Goal: Task Accomplishment & Management: Use online tool/utility

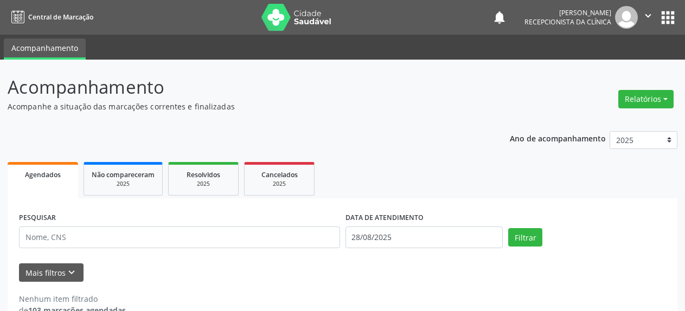
select select "7"
click at [377, 234] on input "28/08/2025" at bounding box center [425, 238] width 158 height 22
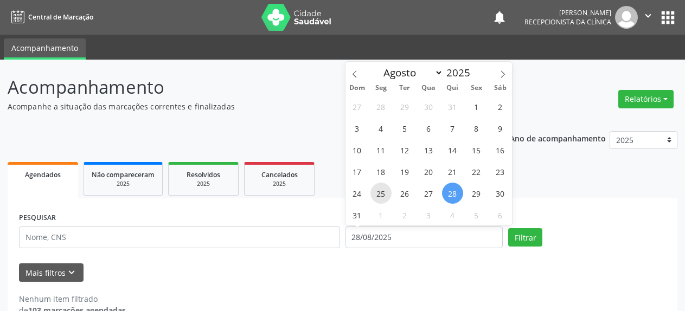
click at [384, 194] on span "25" at bounding box center [381, 193] width 21 height 21
type input "[DATE]"
click at [384, 194] on span "25" at bounding box center [381, 193] width 21 height 21
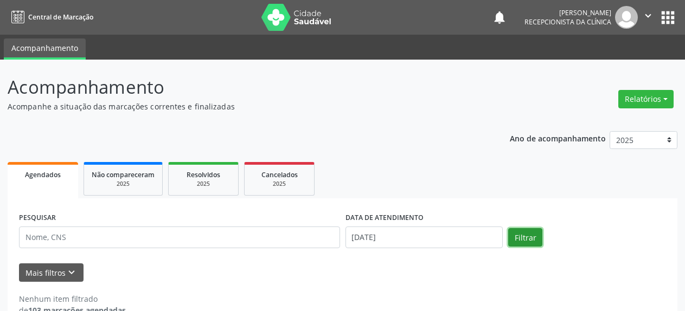
click at [529, 240] on button "Filtrar" at bounding box center [525, 237] width 34 height 18
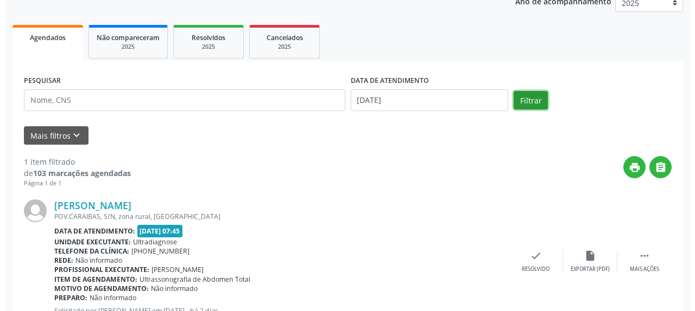
scroll to position [166, 0]
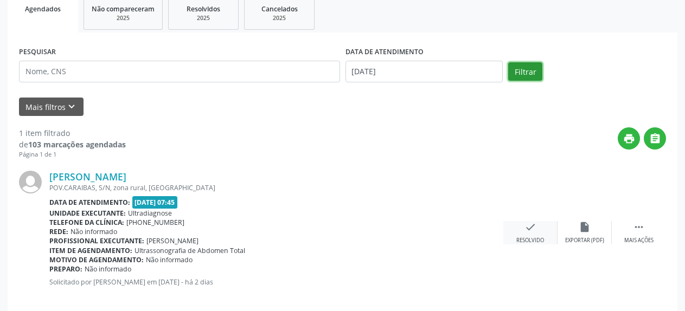
click at [535, 227] on icon "check" at bounding box center [531, 227] width 12 height 12
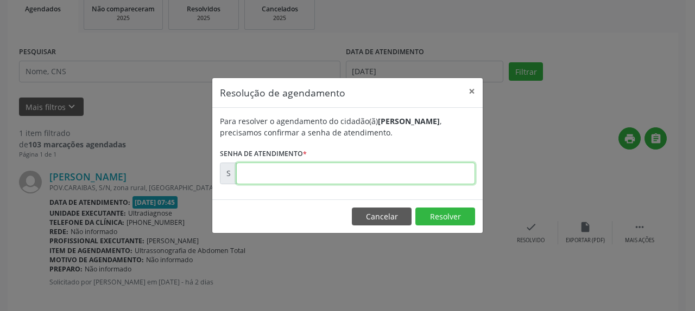
click at [266, 171] on input "text" at bounding box center [355, 174] width 239 height 22
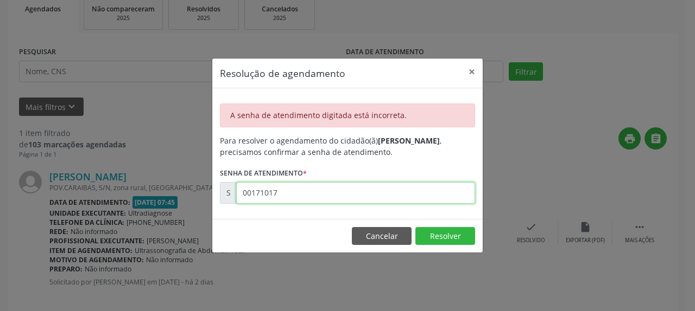
drag, startPoint x: 307, startPoint y: 192, endPoint x: 202, endPoint y: 194, distance: 104.8
click at [236, 194] on input "00171017" at bounding box center [355, 193] width 239 height 22
type input "00173676"
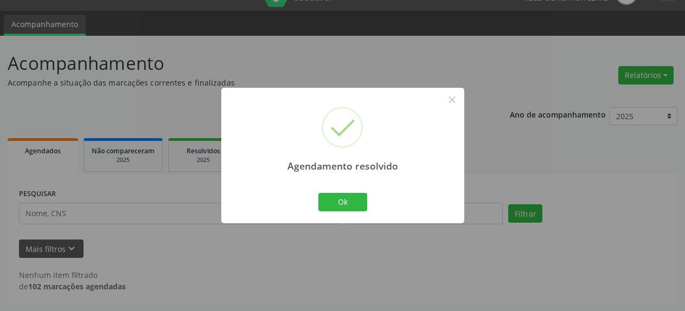
scroll to position [24, 0]
click at [349, 197] on button "Ok" at bounding box center [343, 202] width 49 height 18
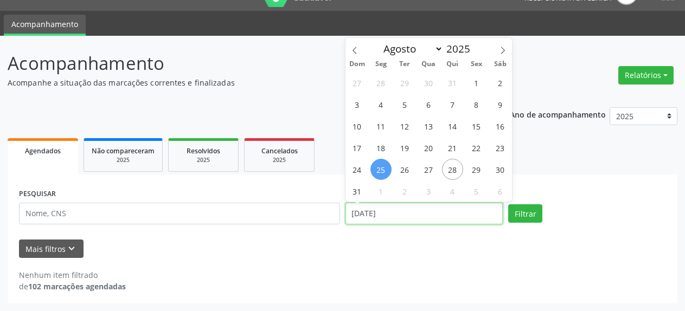
click at [360, 212] on input "[DATE]" at bounding box center [425, 214] width 158 height 22
click at [425, 173] on span "27" at bounding box center [428, 169] width 21 height 21
type input "[DATE]"
click at [425, 173] on span "27" at bounding box center [428, 169] width 21 height 21
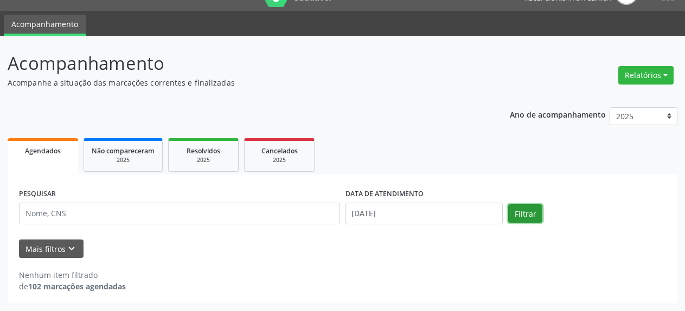
click at [529, 212] on button "Filtrar" at bounding box center [525, 214] width 34 height 18
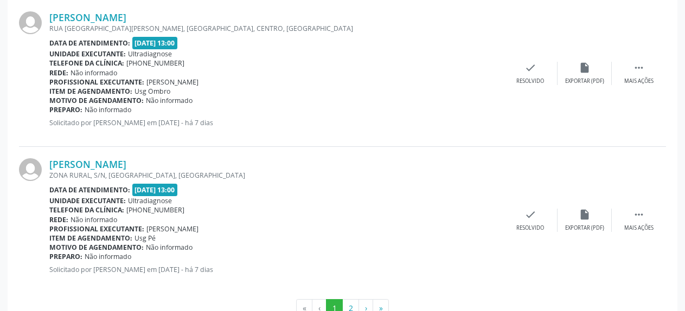
scroll to position [2270, 0]
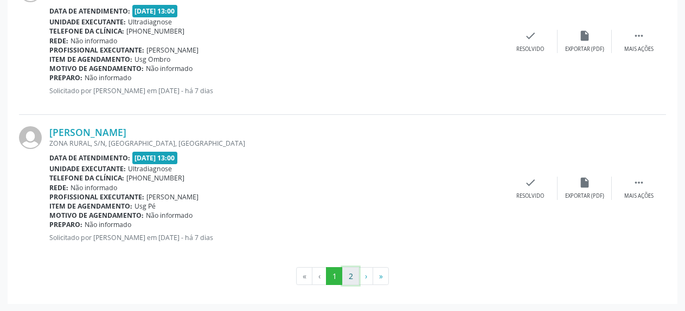
click at [351, 279] on button "2" at bounding box center [350, 277] width 17 height 18
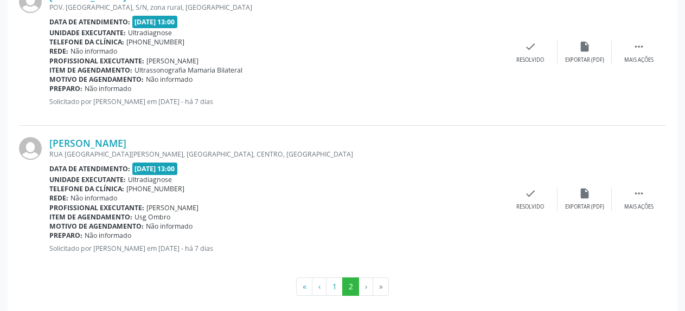
scroll to position [1976, 0]
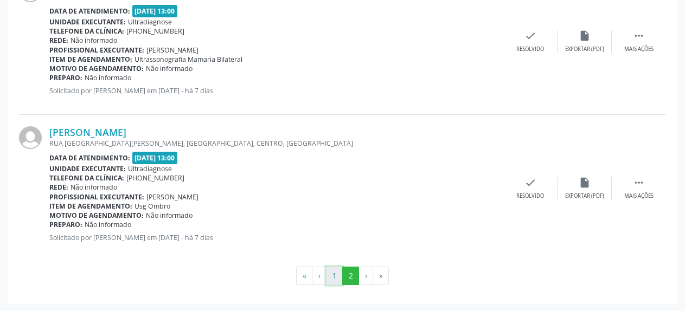
click at [336, 281] on button "1" at bounding box center [334, 276] width 17 height 18
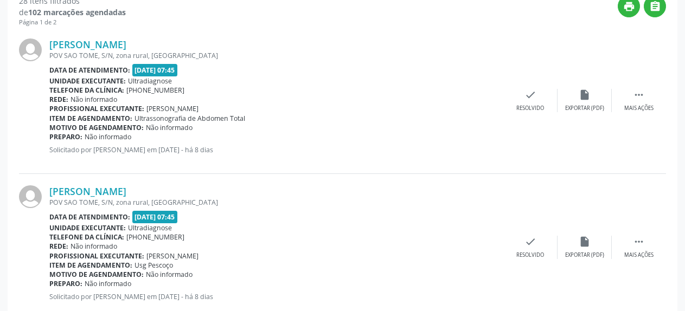
scroll to position [281, 0]
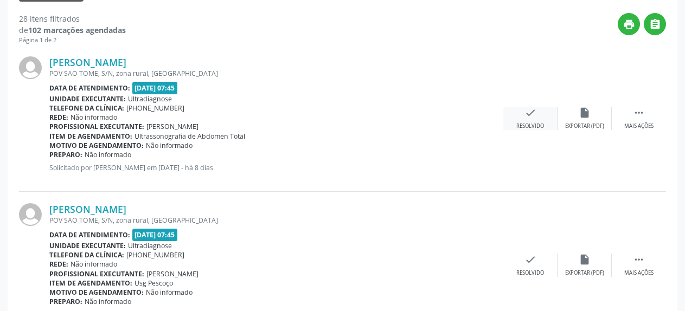
click at [532, 115] on icon "check" at bounding box center [531, 113] width 12 height 12
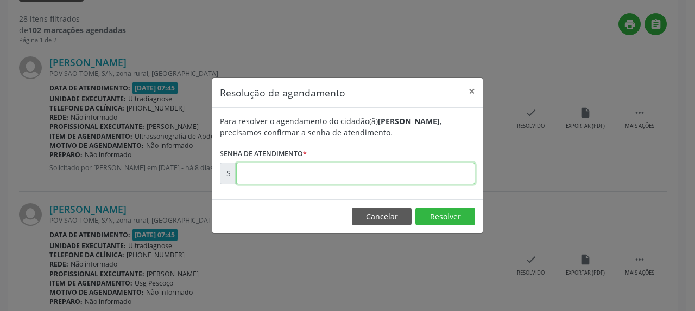
click at [307, 178] on input "text" at bounding box center [355, 174] width 239 height 22
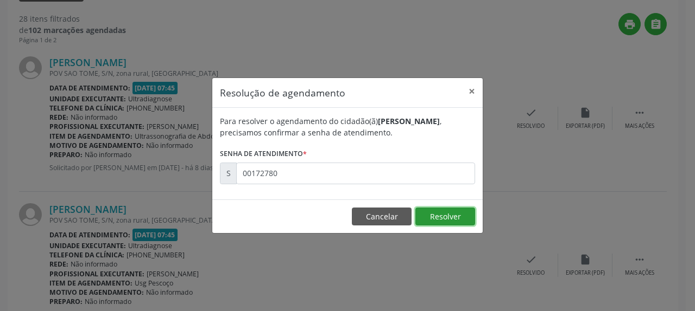
click at [431, 220] on button "Resolver" at bounding box center [445, 217] width 60 height 18
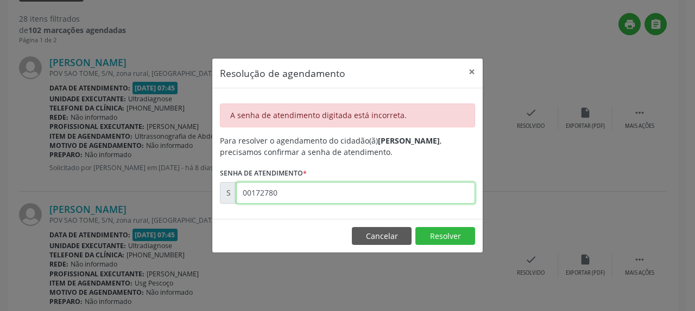
drag, startPoint x: 288, startPoint y: 194, endPoint x: 225, endPoint y: 195, distance: 63.0
click at [236, 195] on input "00172780" at bounding box center [355, 193] width 239 height 22
drag, startPoint x: 240, startPoint y: 195, endPoint x: 284, endPoint y: 193, distance: 43.4
click at [284, 193] on input "00172788" at bounding box center [355, 193] width 239 height 22
drag, startPoint x: 245, startPoint y: 193, endPoint x: 289, endPoint y: 190, distance: 44.6
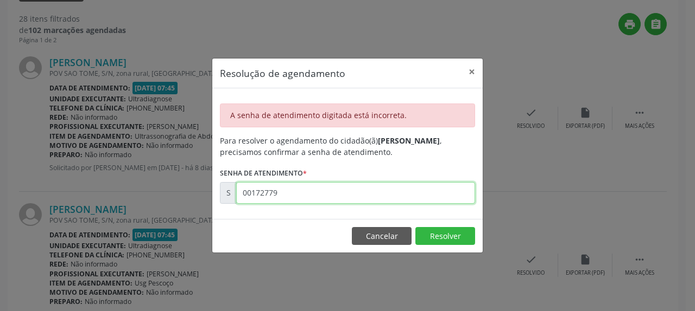
click at [289, 190] on input "00172779" at bounding box center [355, 193] width 239 height 22
drag, startPoint x: 242, startPoint y: 192, endPoint x: 292, endPoint y: 192, distance: 49.9
click at [292, 192] on input "00172779" at bounding box center [355, 193] width 239 height 22
drag, startPoint x: 240, startPoint y: 194, endPoint x: 301, endPoint y: 196, distance: 60.8
click at [301, 196] on input "00172778" at bounding box center [355, 193] width 239 height 22
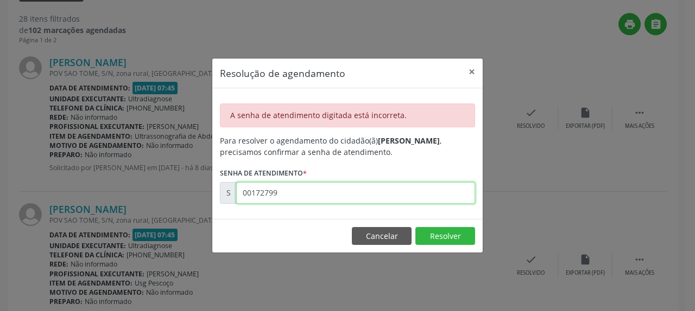
type input "00172799"
drag, startPoint x: 244, startPoint y: 194, endPoint x: 290, endPoint y: 194, distance: 46.7
click at [290, 194] on input "00172799" at bounding box center [355, 193] width 239 height 22
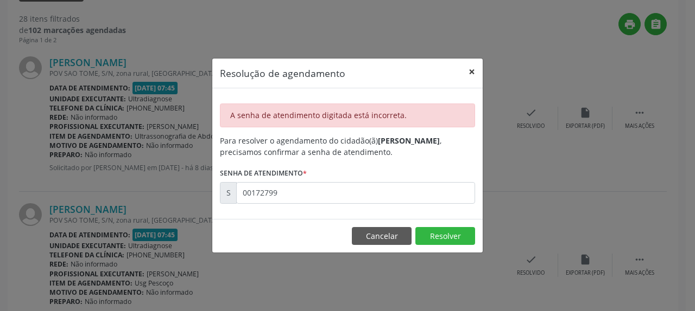
click at [474, 71] on button "×" at bounding box center [472, 72] width 22 height 27
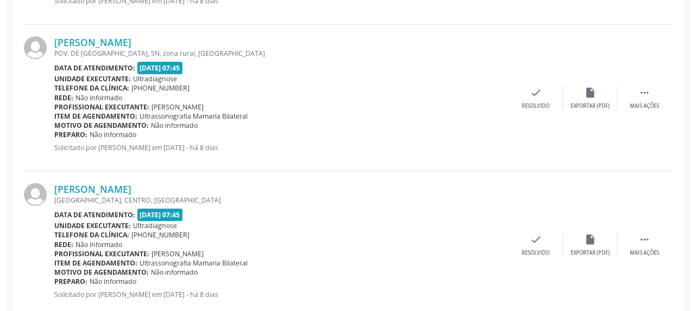
scroll to position [613, 0]
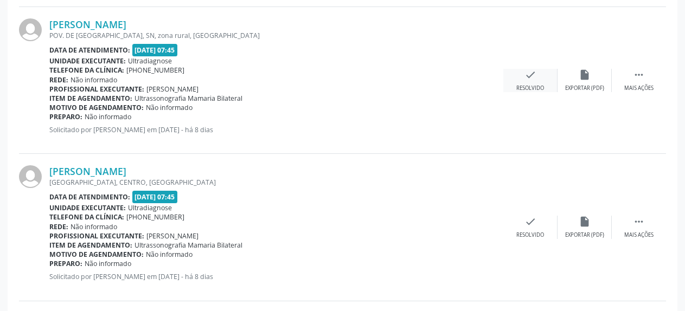
click at [524, 75] on div "check Resolvido" at bounding box center [531, 80] width 54 height 23
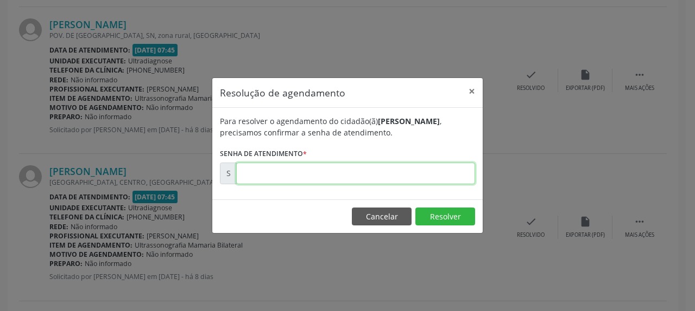
click at [335, 171] on input "text" at bounding box center [355, 174] width 239 height 22
type input "00172802"
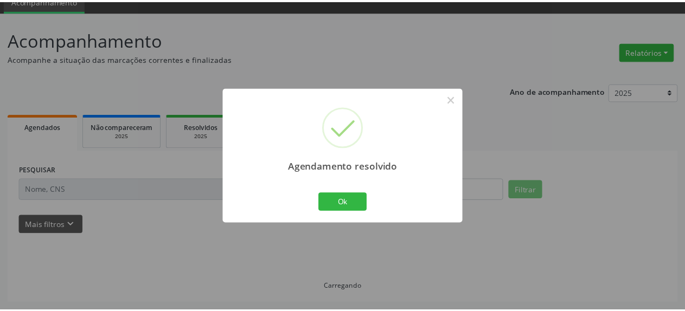
scroll to position [48, 0]
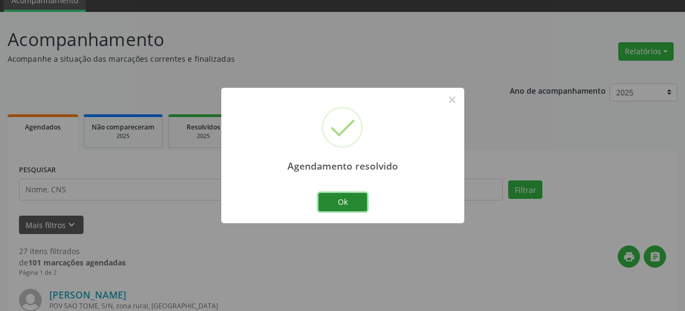
click at [349, 203] on button "Ok" at bounding box center [343, 202] width 49 height 18
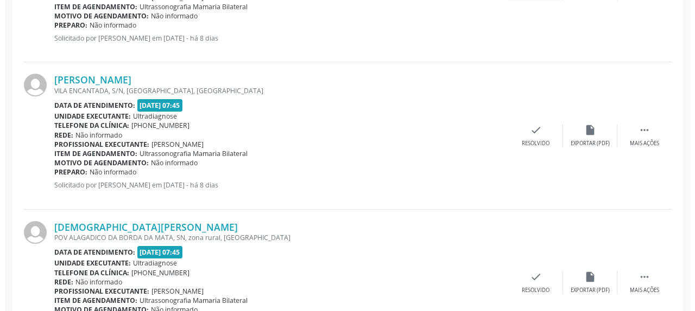
scroll to position [712, 0]
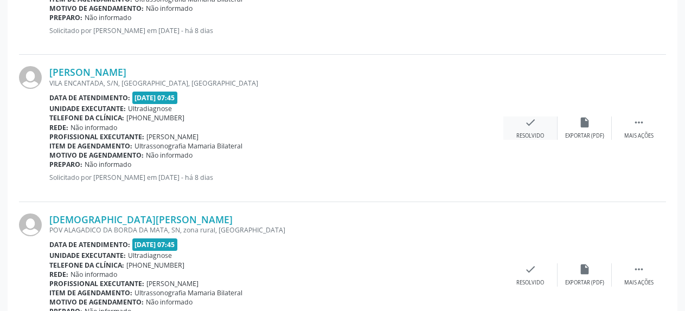
click at [528, 129] on icon "check" at bounding box center [531, 123] width 12 height 12
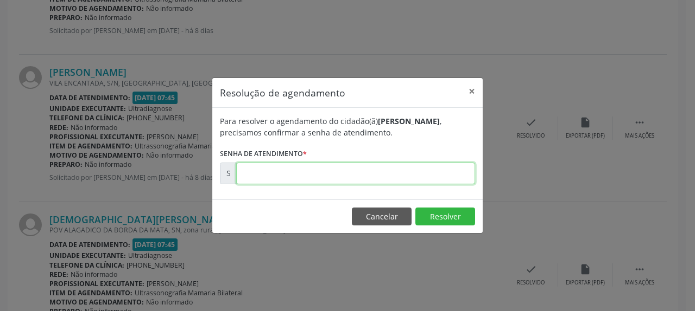
click at [346, 168] on input "text" at bounding box center [355, 174] width 239 height 22
type input "00172806"
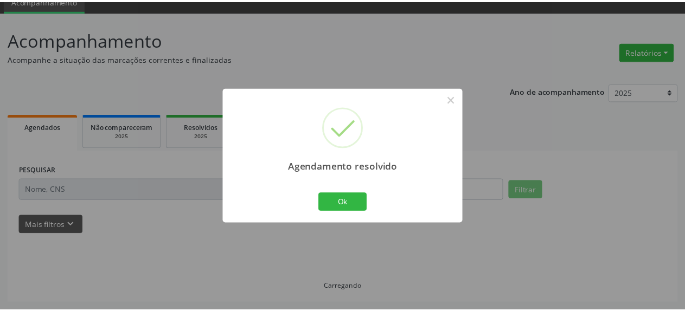
scroll to position [48, 0]
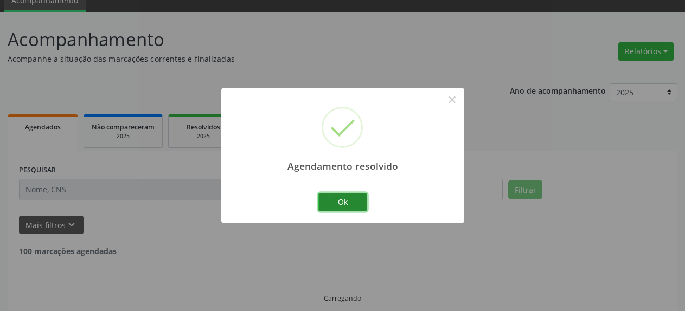
click at [353, 206] on button "Ok" at bounding box center [343, 202] width 49 height 18
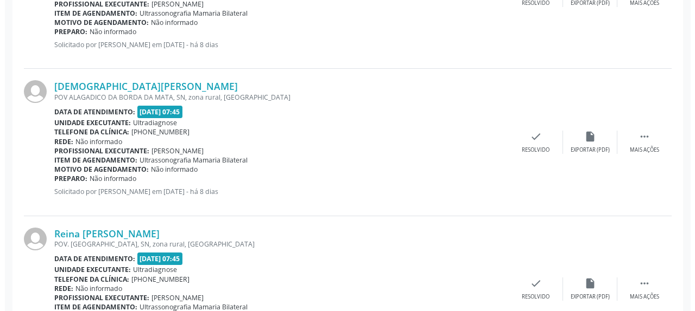
scroll to position [712, 0]
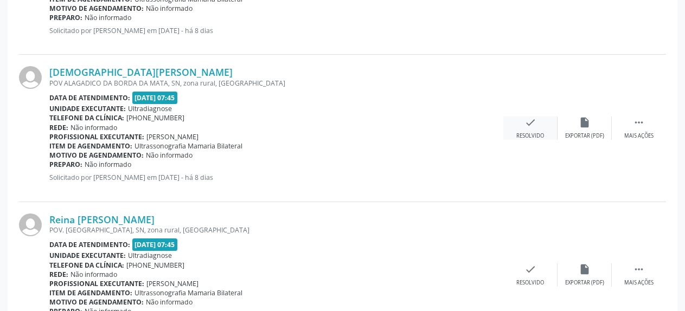
click at [526, 126] on icon "check" at bounding box center [531, 123] width 12 height 12
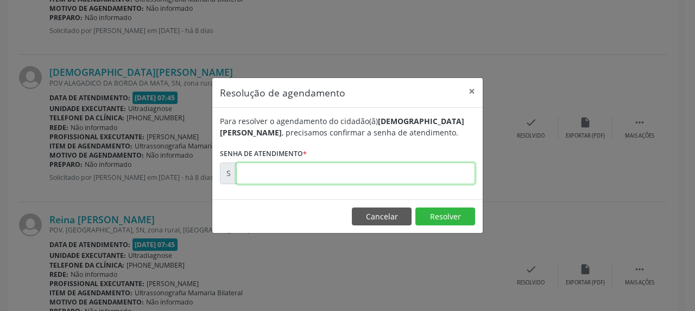
click at [340, 174] on input "text" at bounding box center [355, 174] width 239 height 22
type input "00172807"
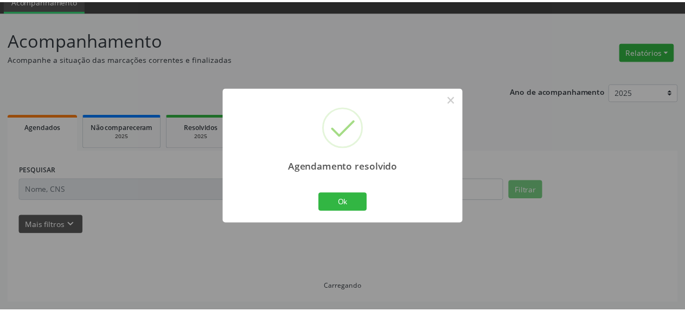
scroll to position [48, 0]
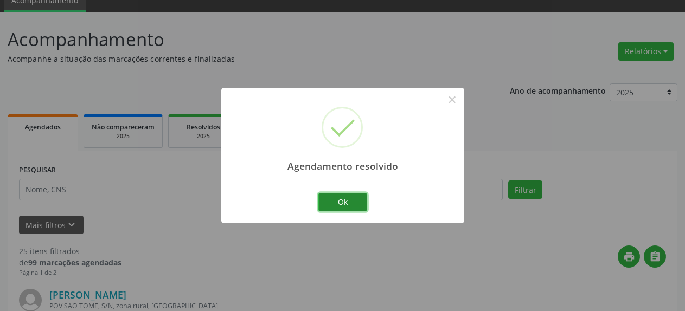
click at [335, 203] on button "Ok" at bounding box center [343, 202] width 49 height 18
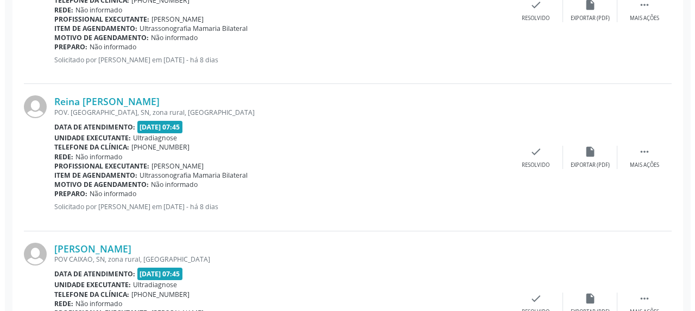
scroll to position [712, 0]
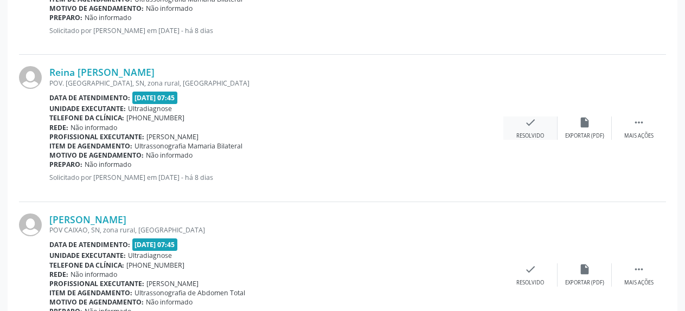
click at [525, 128] on icon "check" at bounding box center [531, 123] width 12 height 12
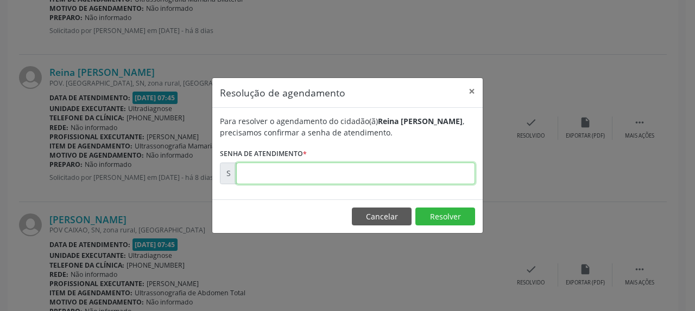
click at [347, 175] on input "text" at bounding box center [355, 174] width 239 height 22
type input "00172808"
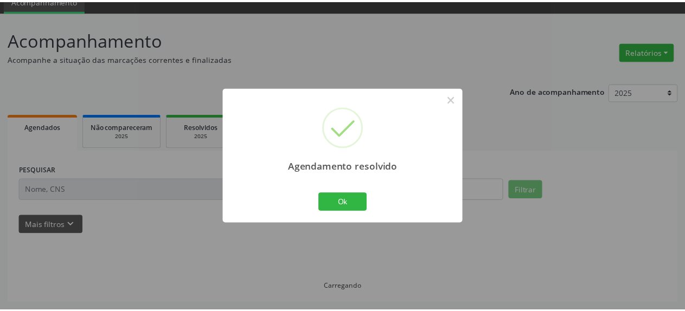
scroll to position [48, 0]
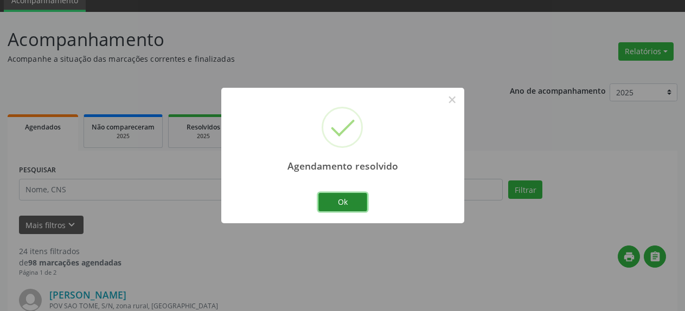
click at [340, 208] on button "Ok" at bounding box center [343, 202] width 49 height 18
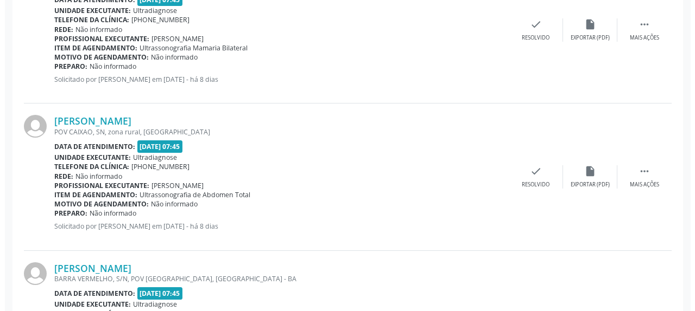
scroll to position [712, 0]
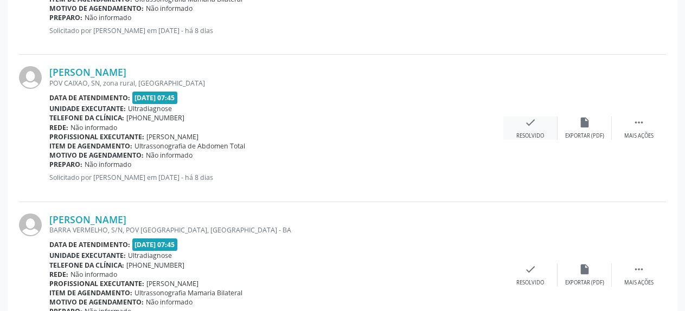
click at [533, 124] on icon "check" at bounding box center [531, 123] width 12 height 12
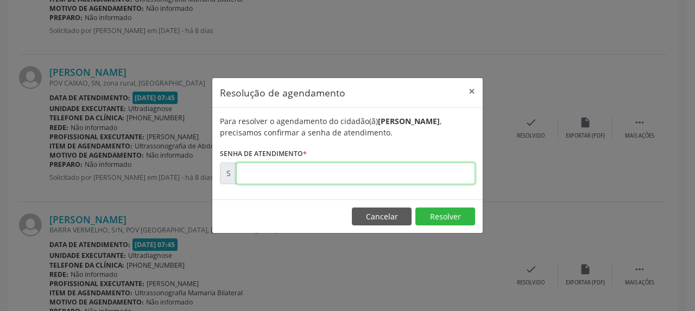
click at [370, 178] on input "text" at bounding box center [355, 174] width 239 height 22
type input "00172809"
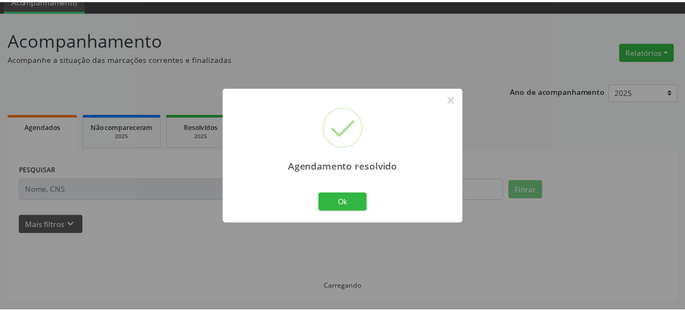
scroll to position [48, 0]
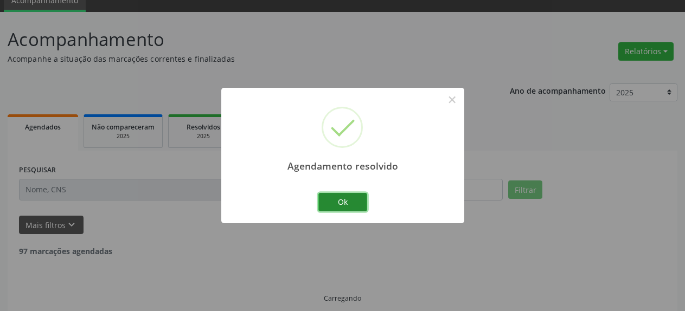
click at [339, 204] on button "Ok" at bounding box center [343, 202] width 49 height 18
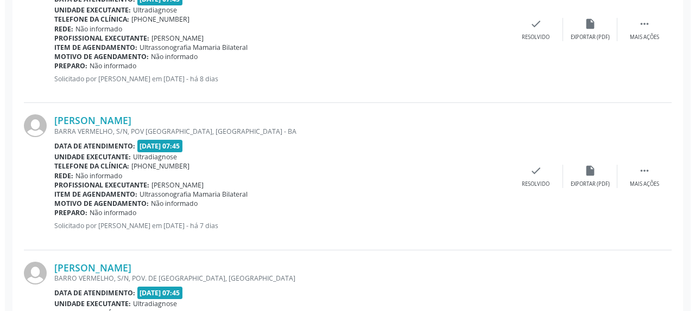
scroll to position [712, 0]
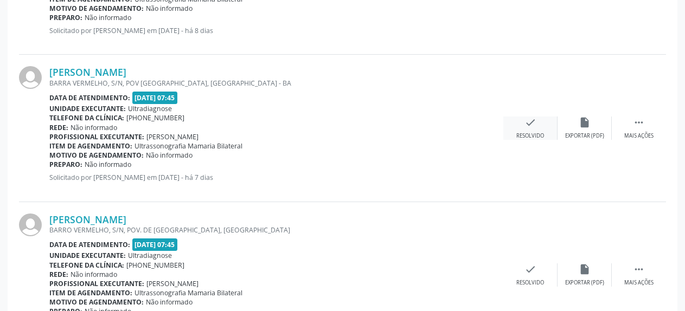
click at [528, 126] on icon "check" at bounding box center [531, 123] width 12 height 12
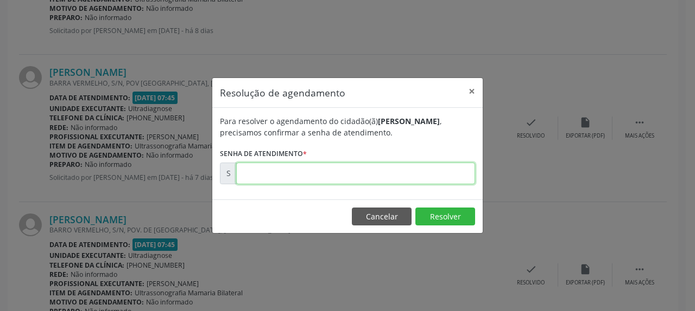
click at [371, 174] on input "text" at bounding box center [355, 174] width 239 height 22
type input "00173162"
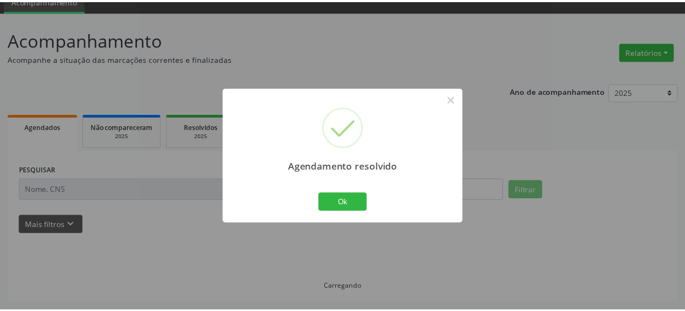
scroll to position [48, 0]
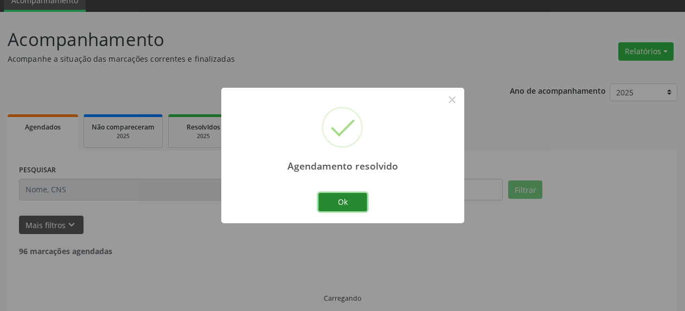
click at [358, 201] on button "Ok" at bounding box center [343, 202] width 49 height 18
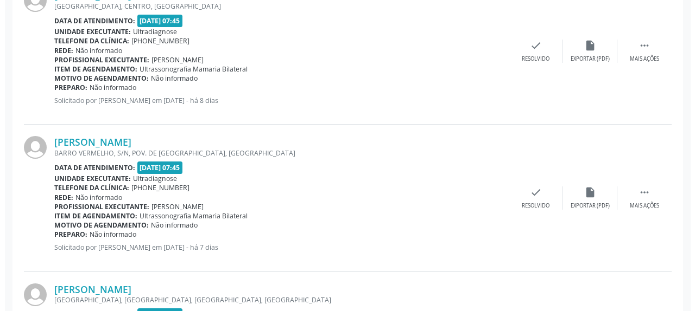
scroll to position [657, 0]
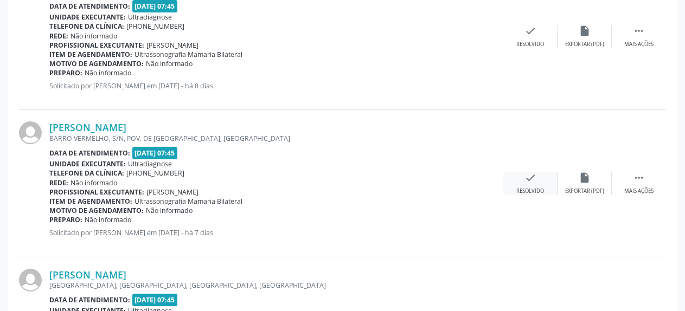
click at [531, 177] on icon "check" at bounding box center [531, 178] width 12 height 12
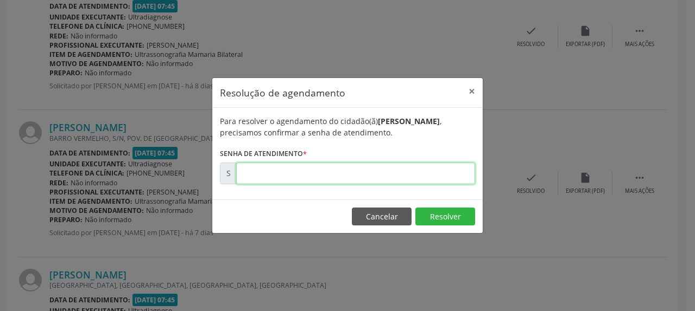
click at [399, 171] on input "text" at bounding box center [355, 174] width 239 height 22
type input "00173171"
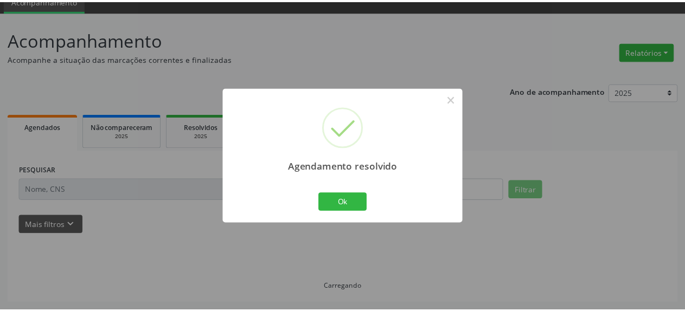
scroll to position [48, 0]
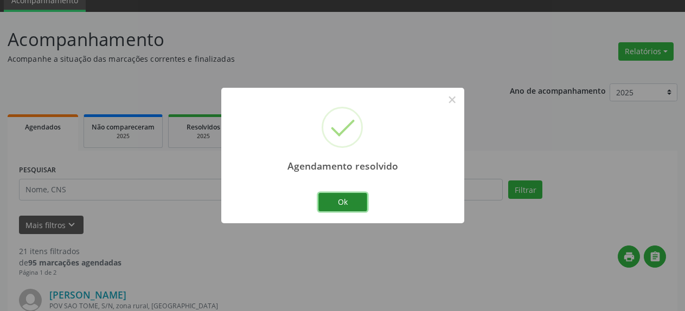
click at [344, 205] on button "Ok" at bounding box center [343, 202] width 49 height 18
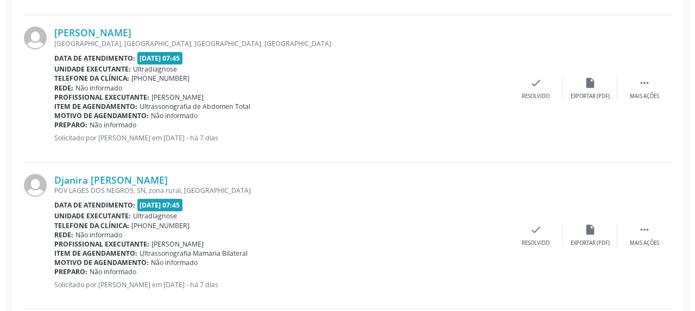
scroll to position [767, 0]
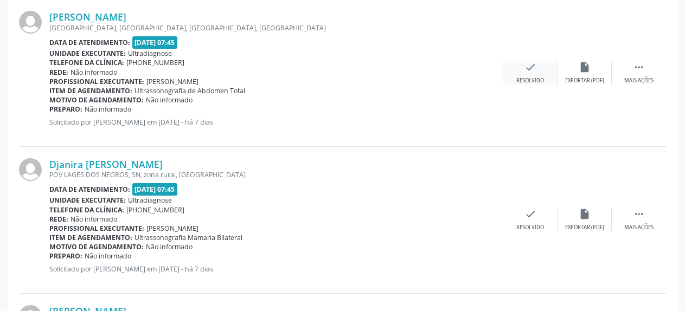
click at [534, 65] on icon "check" at bounding box center [531, 67] width 12 height 12
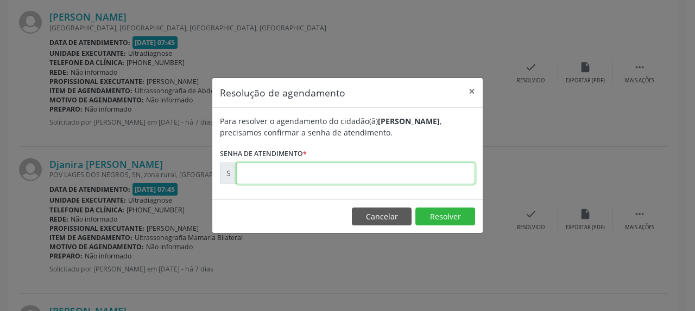
click at [390, 172] on input "text" at bounding box center [355, 174] width 239 height 22
type input "00173174"
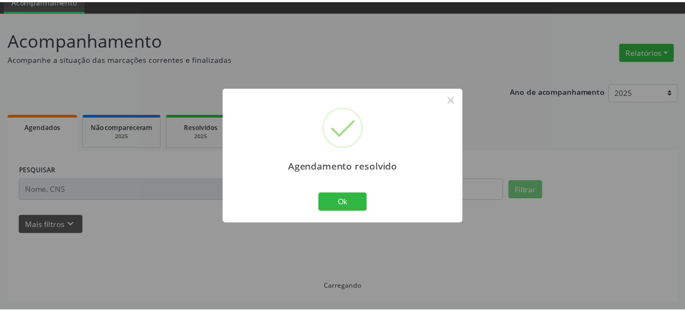
scroll to position [48, 0]
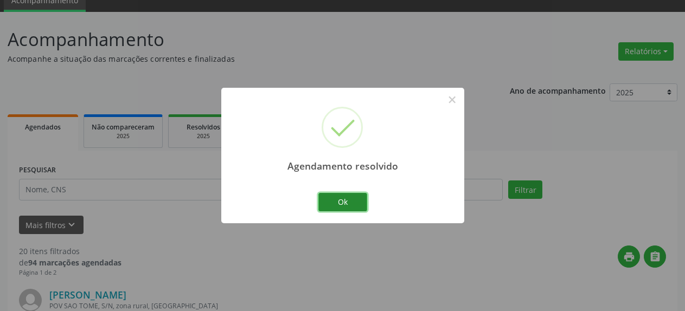
click at [353, 200] on button "Ok" at bounding box center [343, 202] width 49 height 18
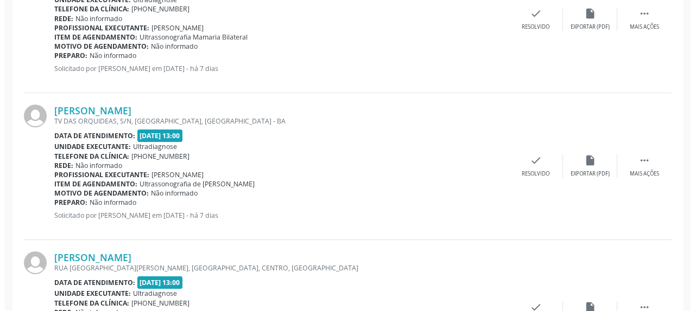
scroll to position [823, 0]
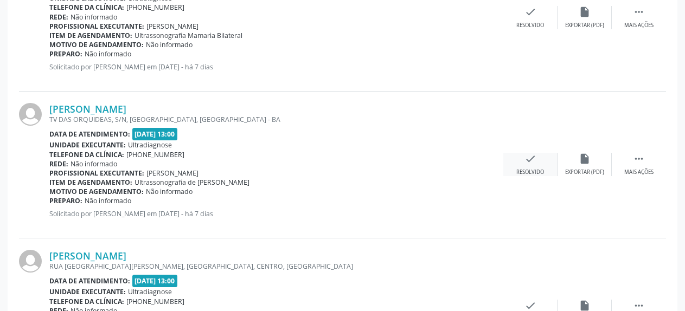
click at [534, 157] on icon "check" at bounding box center [531, 159] width 12 height 12
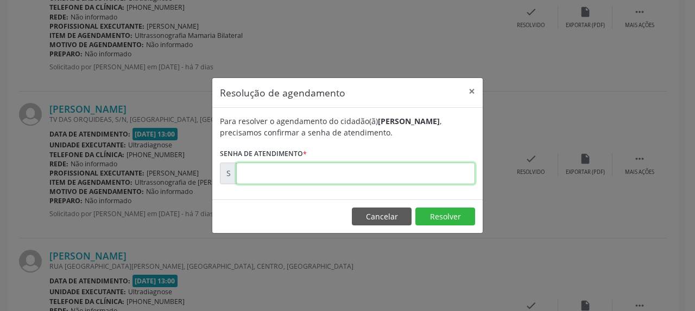
click at [449, 177] on input "text" at bounding box center [355, 174] width 239 height 22
type input "00173180"
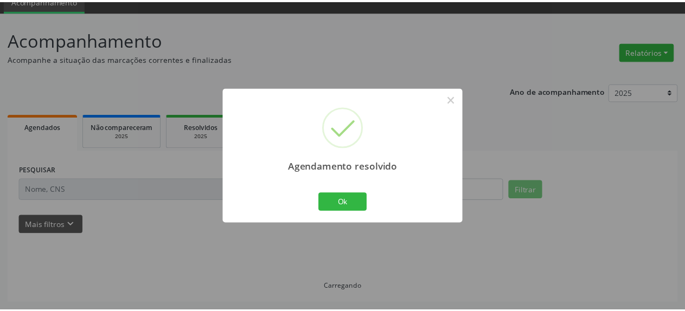
scroll to position [48, 0]
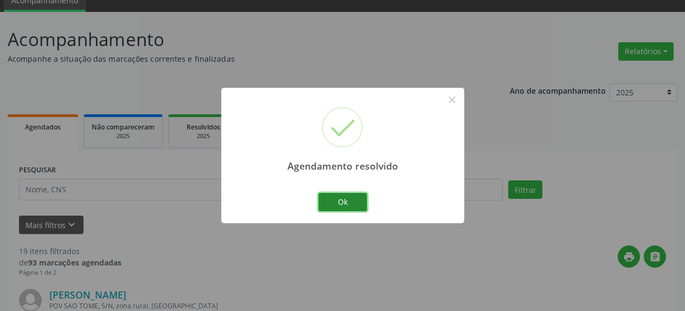
click at [337, 208] on button "Ok" at bounding box center [343, 202] width 49 height 18
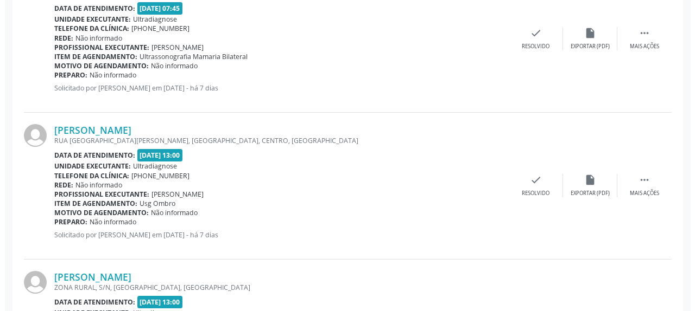
scroll to position [823, 0]
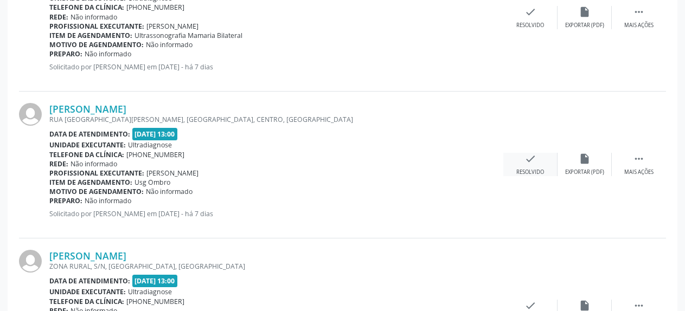
click at [533, 158] on icon "check" at bounding box center [531, 159] width 12 height 12
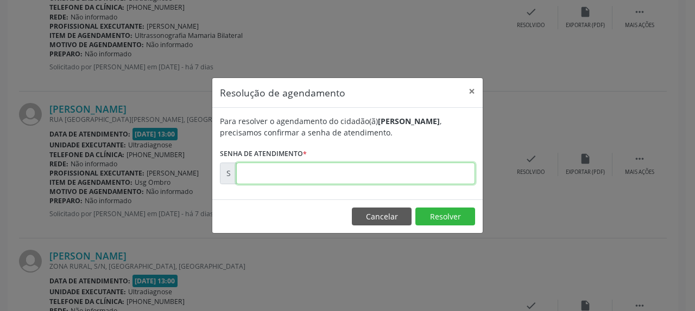
click at [417, 179] on input "text" at bounding box center [355, 174] width 239 height 22
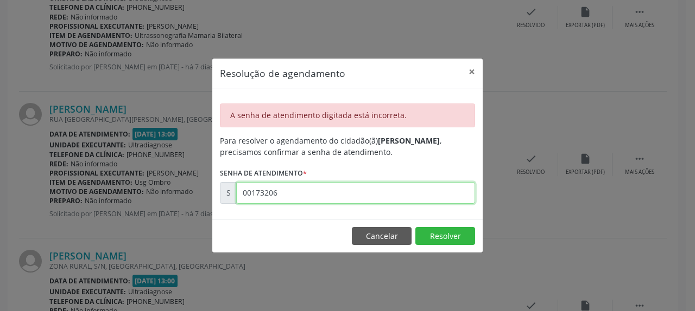
drag, startPoint x: 286, startPoint y: 189, endPoint x: 227, endPoint y: 203, distance: 60.8
click at [236, 203] on input "00173206" at bounding box center [355, 193] width 239 height 22
drag, startPoint x: 243, startPoint y: 193, endPoint x: 282, endPoint y: 196, distance: 39.7
click at [282, 196] on input "00173206" at bounding box center [355, 193] width 239 height 22
type input "00173183"
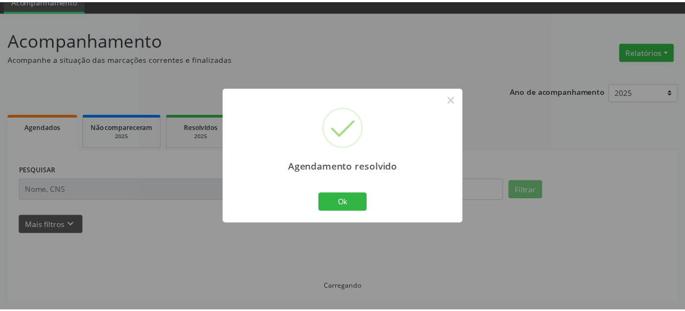
scroll to position [48, 0]
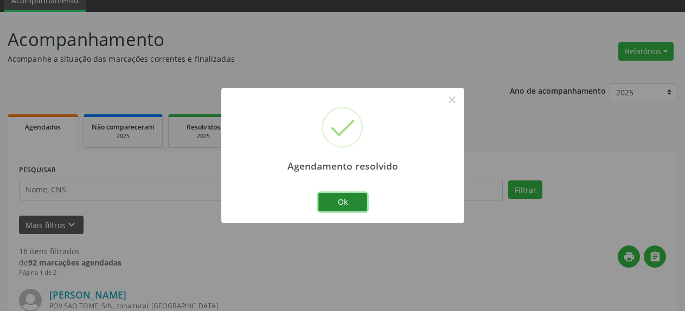
click at [352, 201] on button "Ok" at bounding box center [343, 202] width 49 height 18
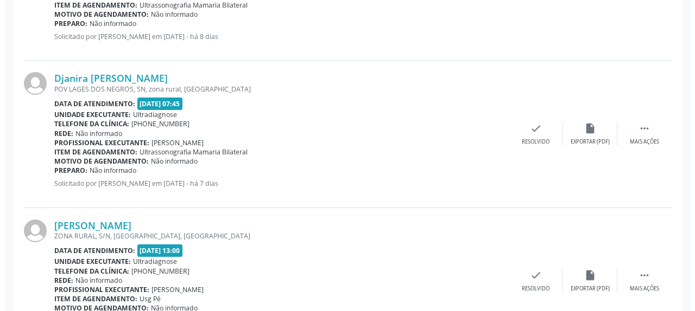
scroll to position [712, 0]
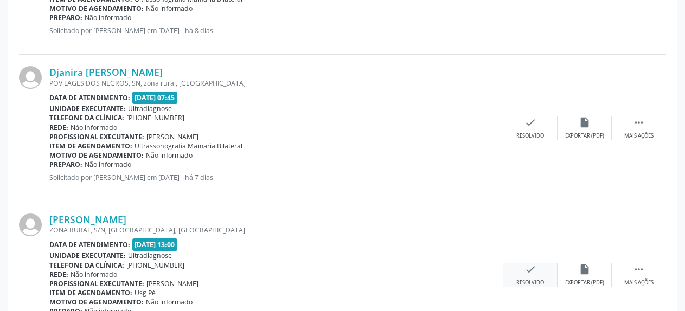
click at [525, 271] on icon "check" at bounding box center [531, 270] width 12 height 12
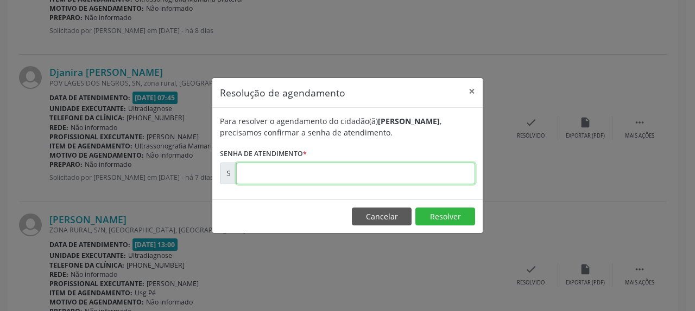
click at [328, 176] on input "text" at bounding box center [355, 174] width 239 height 22
type input "00173184"
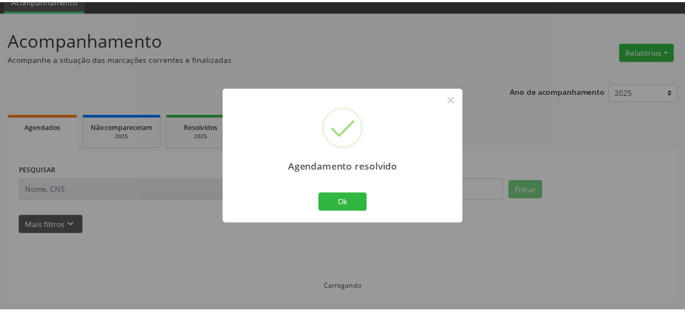
scroll to position [48, 0]
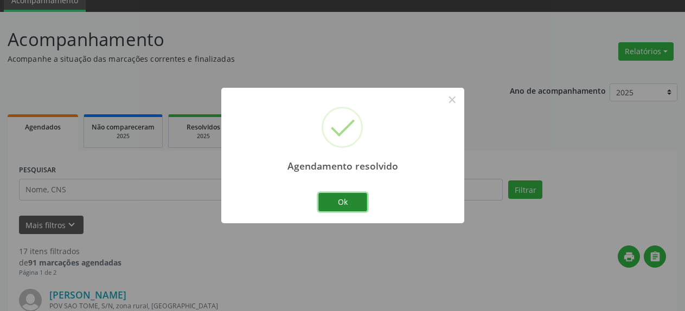
click at [343, 203] on button "Ok" at bounding box center [343, 202] width 49 height 18
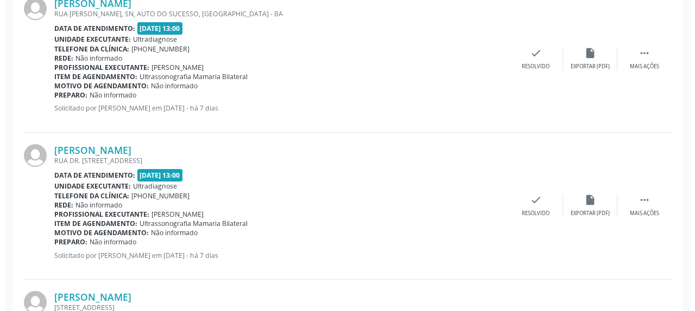
scroll to position [933, 0]
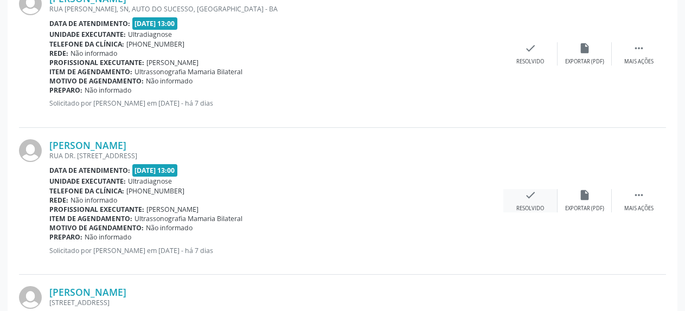
click at [533, 196] on icon "check" at bounding box center [531, 195] width 12 height 12
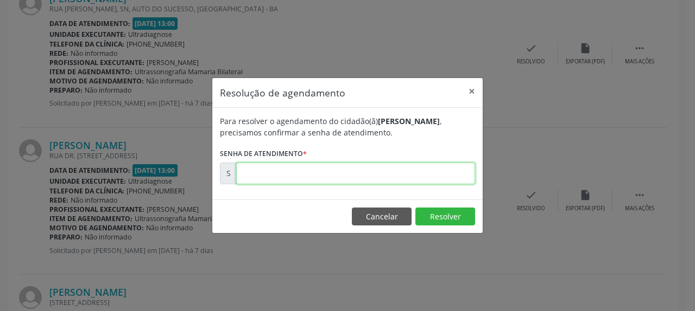
click at [335, 179] on input "text" at bounding box center [355, 174] width 239 height 22
type input "00173186"
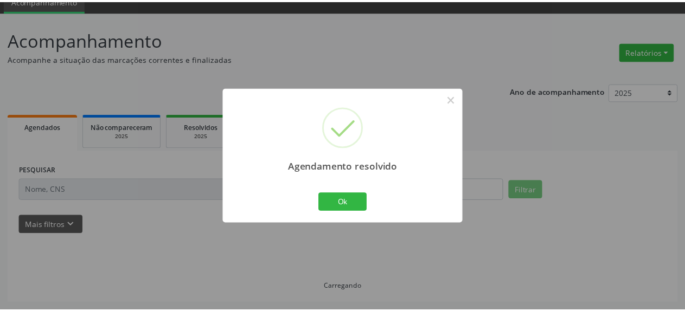
scroll to position [48, 0]
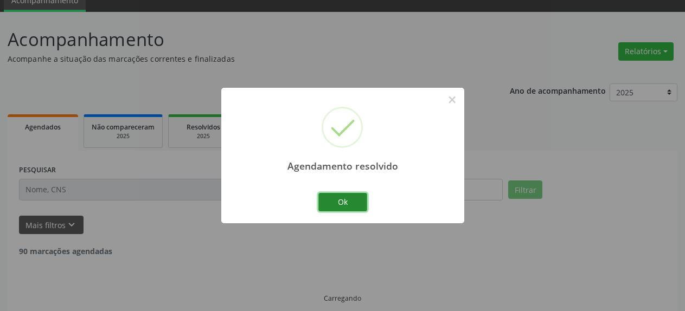
click at [336, 201] on button "Ok" at bounding box center [343, 202] width 49 height 18
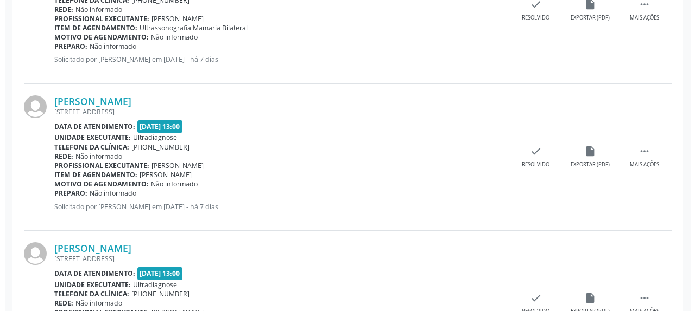
scroll to position [989, 0]
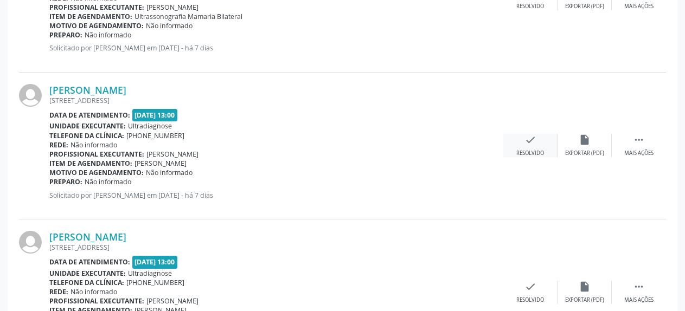
click at [524, 141] on div "check Resolvido" at bounding box center [531, 145] width 54 height 23
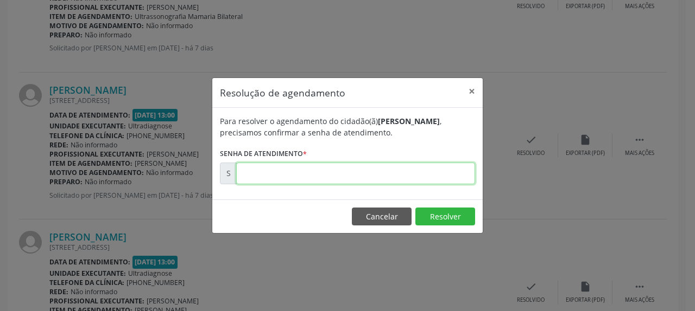
click at [373, 173] on input "text" at bounding box center [355, 174] width 239 height 22
type input "00173188"
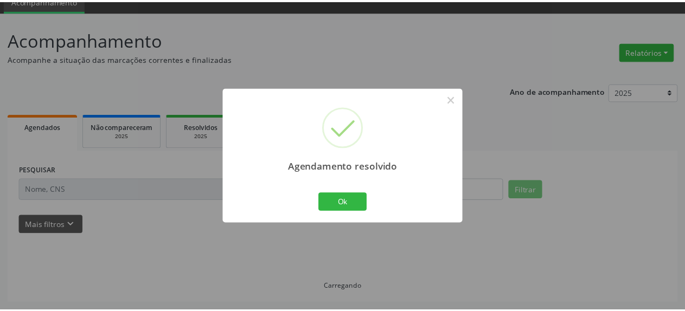
scroll to position [48, 0]
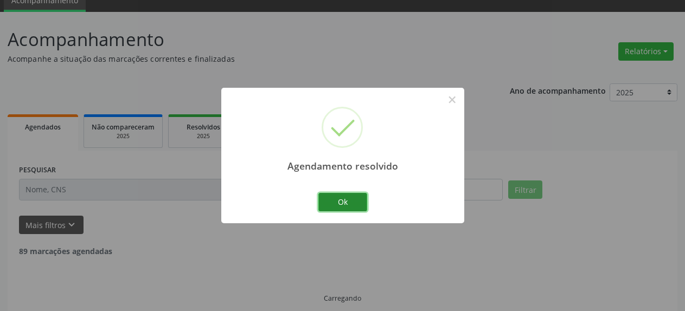
click at [339, 209] on button "Ok" at bounding box center [343, 202] width 49 height 18
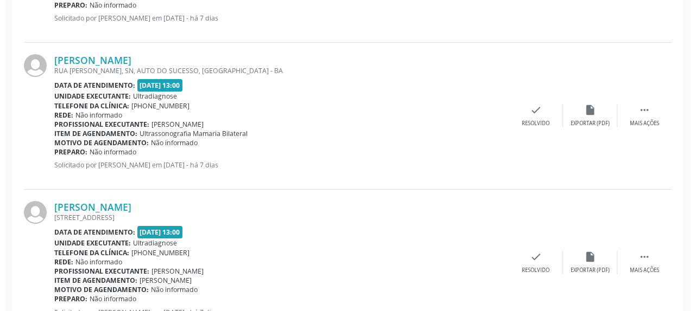
scroll to position [933, 0]
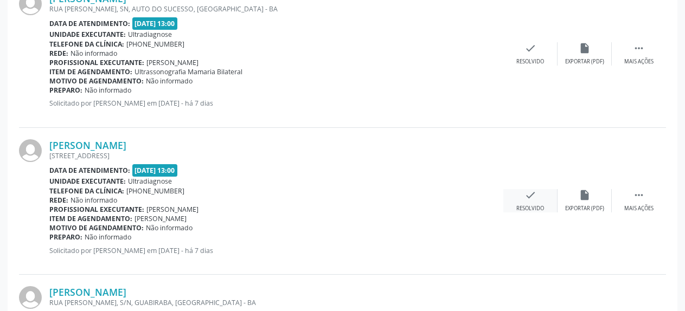
click at [533, 192] on icon "check" at bounding box center [531, 195] width 12 height 12
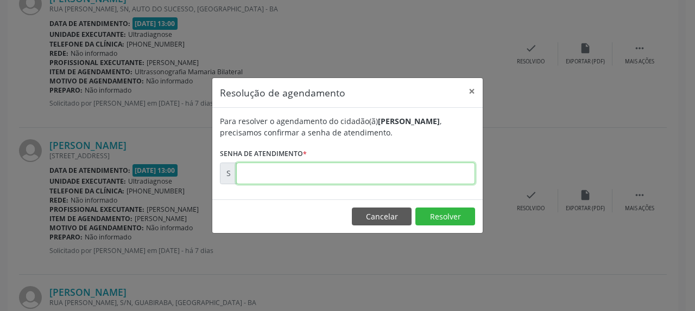
click at [359, 177] on input "text" at bounding box center [355, 174] width 239 height 22
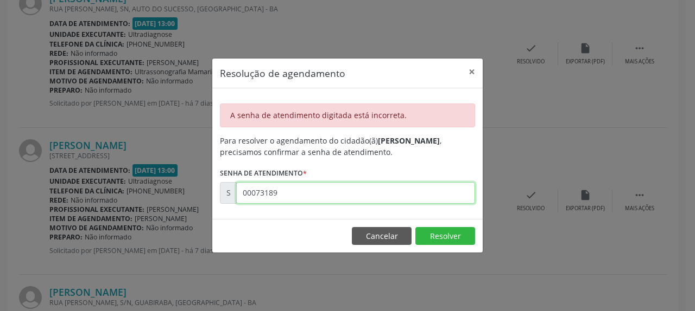
drag, startPoint x: 284, startPoint y: 192, endPoint x: 207, endPoint y: 204, distance: 77.4
click at [236, 204] on input "00073189" at bounding box center [355, 193] width 239 height 22
click at [251, 198] on input "00073189" at bounding box center [355, 193] width 239 height 22
type input "00173189"
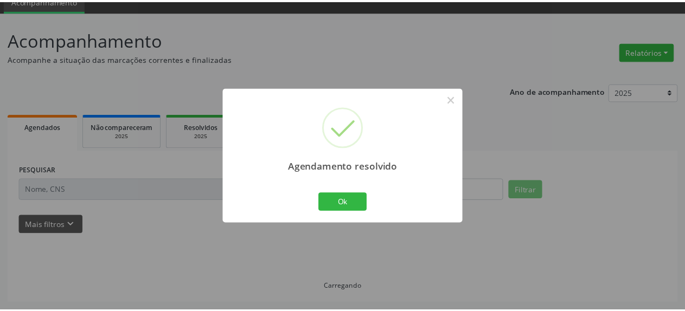
scroll to position [48, 0]
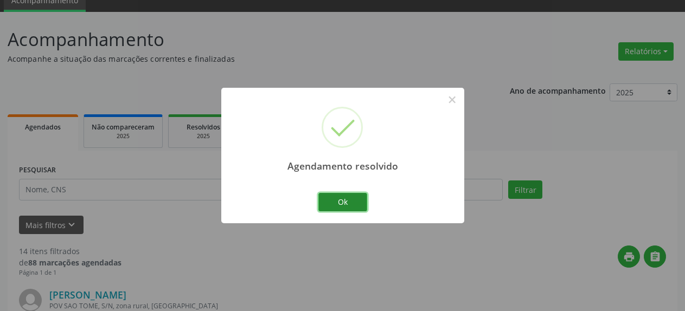
click at [344, 206] on button "Ok" at bounding box center [343, 202] width 49 height 18
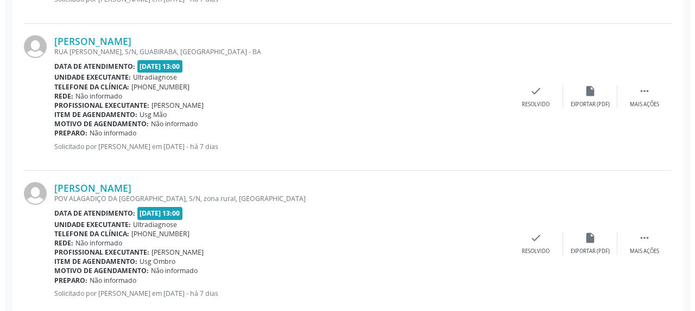
scroll to position [1044, 0]
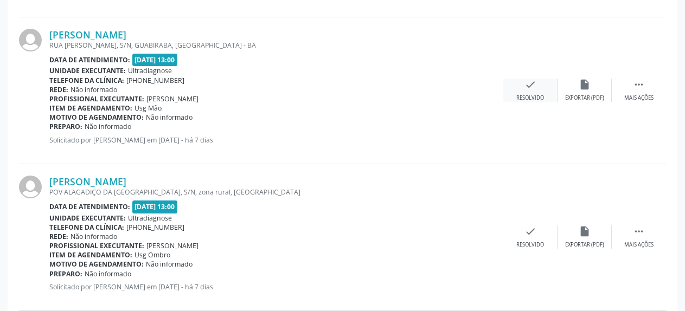
click at [533, 87] on icon "check" at bounding box center [531, 85] width 12 height 12
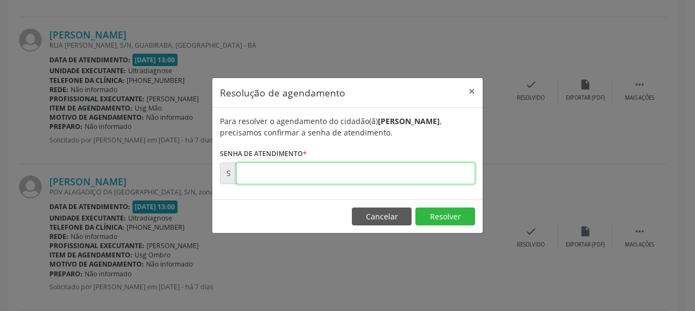
drag, startPoint x: 380, startPoint y: 175, endPoint x: 375, endPoint y: 173, distance: 5.8
click at [380, 175] on input "text" at bounding box center [355, 174] width 239 height 22
type input "00173190"
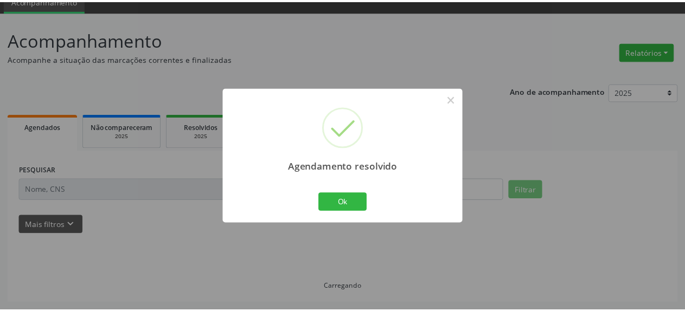
scroll to position [48, 0]
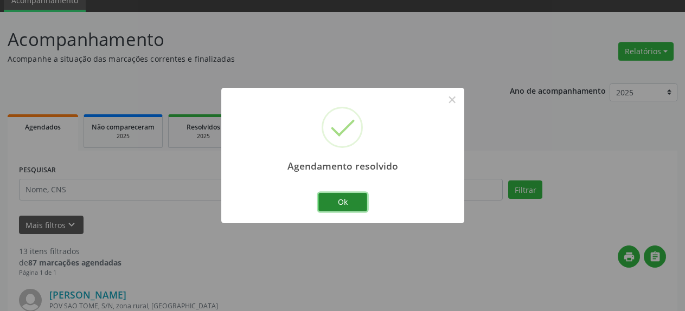
click at [326, 203] on button "Ok" at bounding box center [343, 202] width 49 height 18
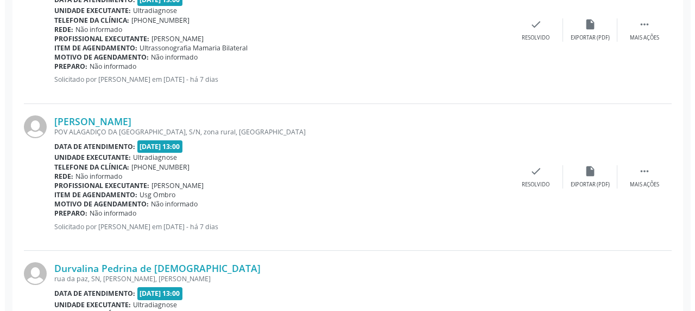
scroll to position [933, 0]
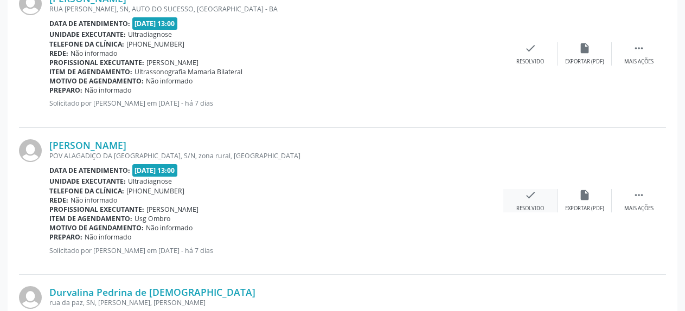
click at [532, 194] on icon "check" at bounding box center [531, 195] width 12 height 12
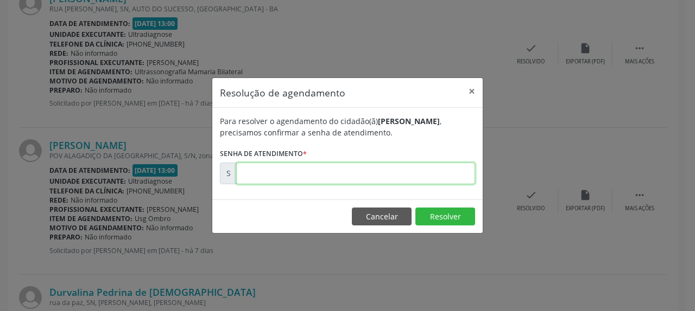
click at [354, 176] on input "text" at bounding box center [355, 174] width 239 height 22
type input "00173192"
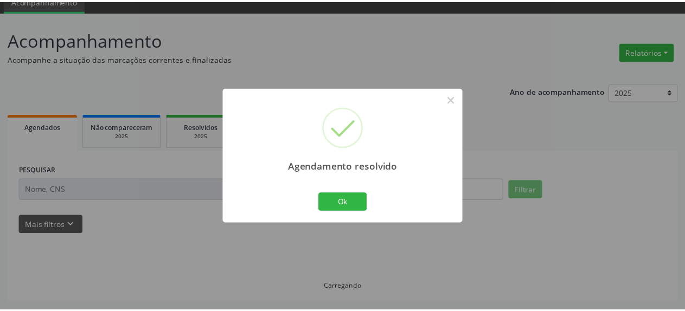
scroll to position [48, 0]
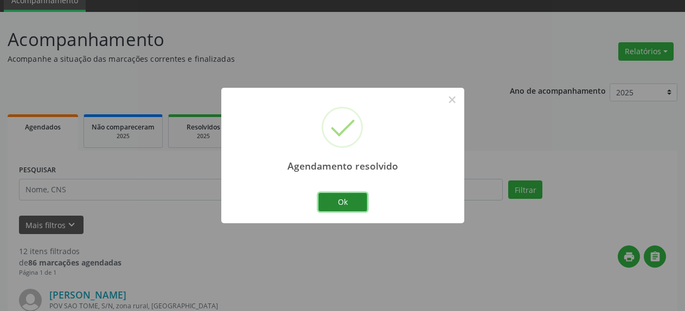
click at [347, 209] on button "Ok" at bounding box center [343, 202] width 49 height 18
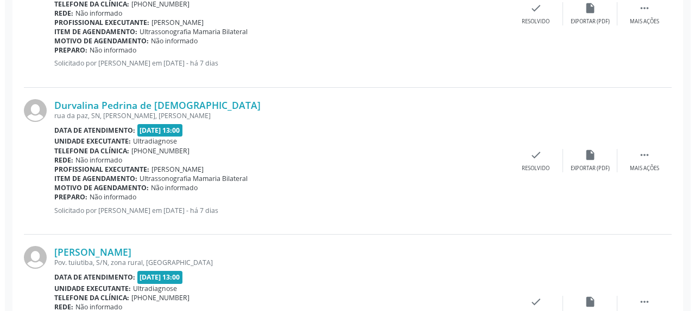
scroll to position [989, 0]
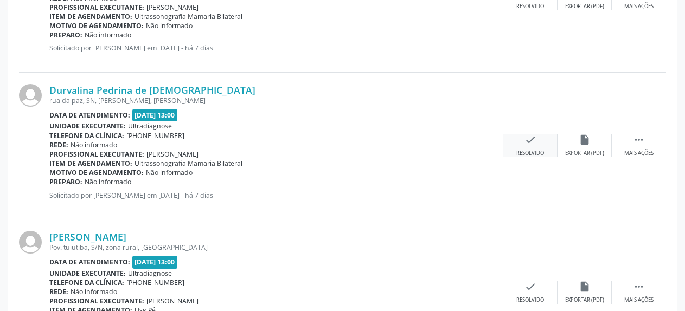
click at [537, 139] on div "check Resolvido" at bounding box center [531, 145] width 54 height 23
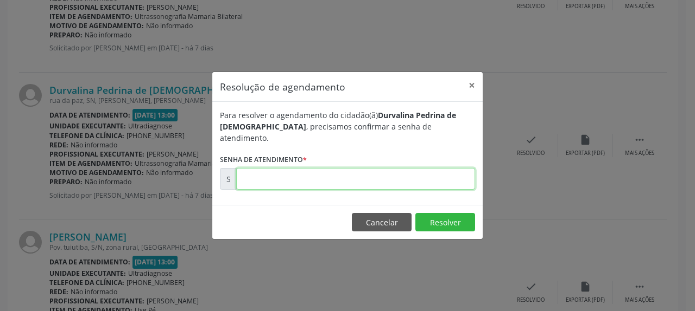
click at [395, 169] on input "text" at bounding box center [355, 179] width 239 height 22
type input "00173194"
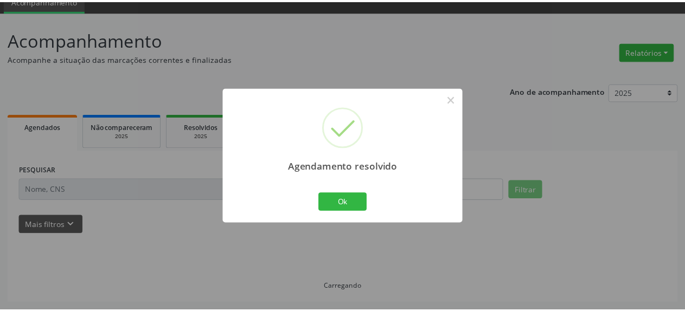
scroll to position [48, 0]
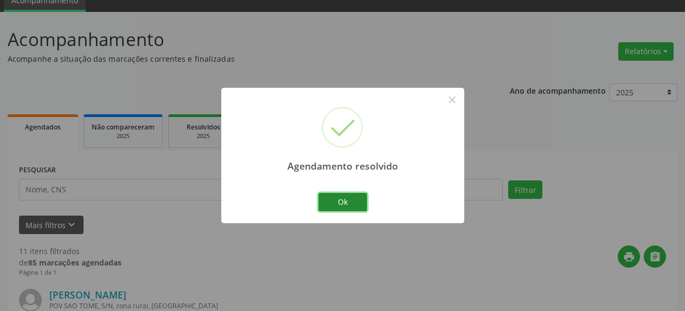
click at [344, 206] on button "Ok" at bounding box center [343, 202] width 49 height 18
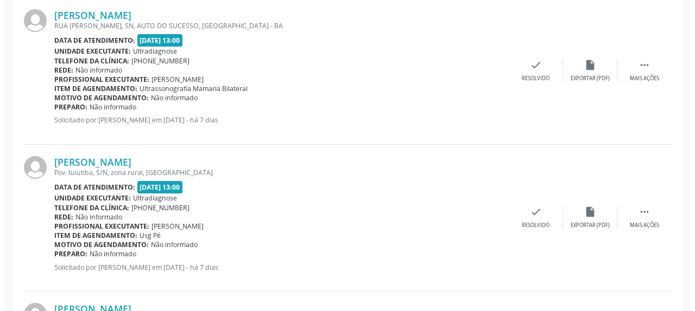
scroll to position [933, 0]
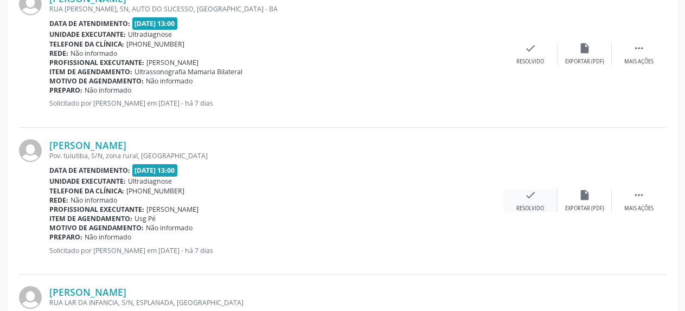
click at [525, 196] on icon "check" at bounding box center [531, 195] width 12 height 12
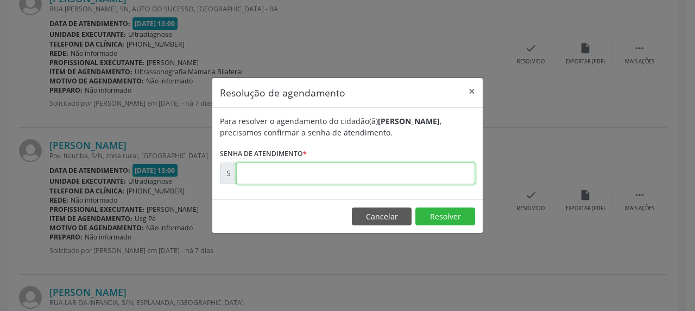
click at [377, 171] on input "text" at bounding box center [355, 174] width 239 height 22
type input "00173198"
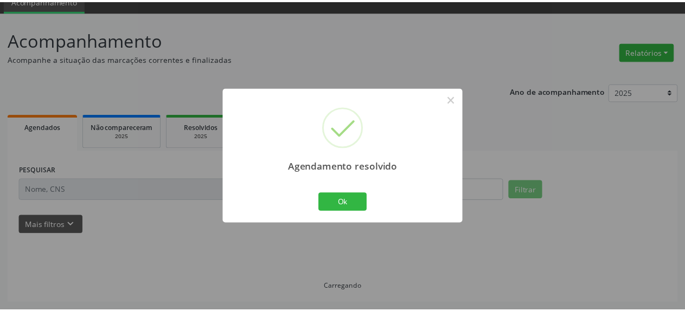
scroll to position [48, 0]
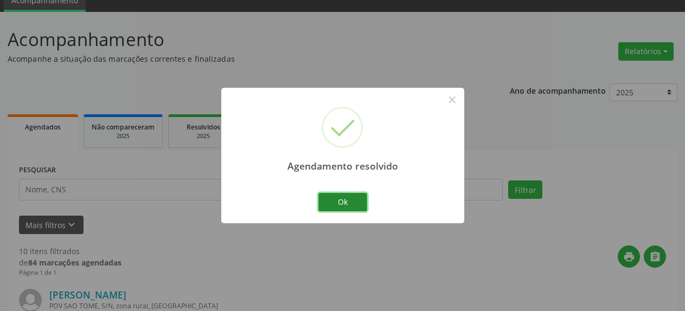
click at [340, 197] on button "Ok" at bounding box center [343, 202] width 49 height 18
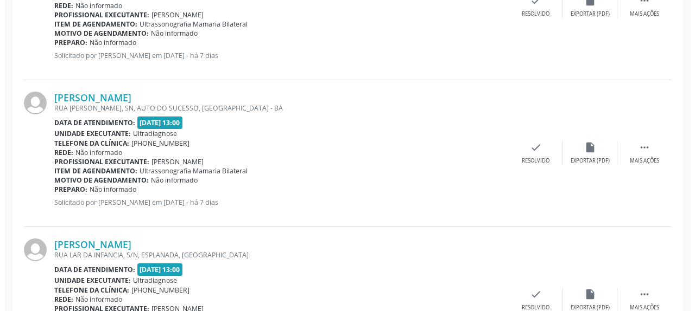
scroll to position [878, 0]
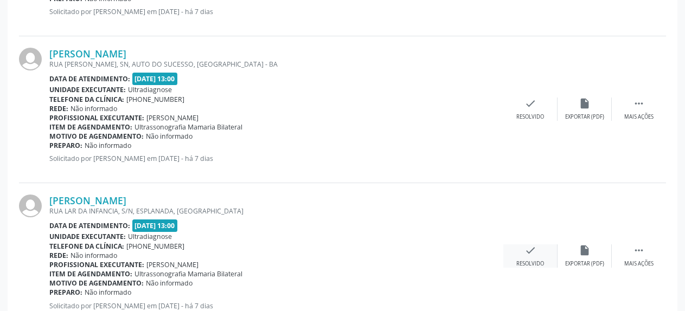
click at [527, 253] on icon "check" at bounding box center [531, 251] width 12 height 12
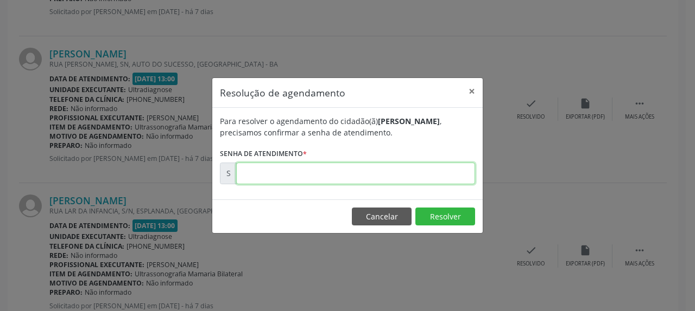
click at [342, 175] on input "text" at bounding box center [355, 174] width 239 height 22
type input "00173199"
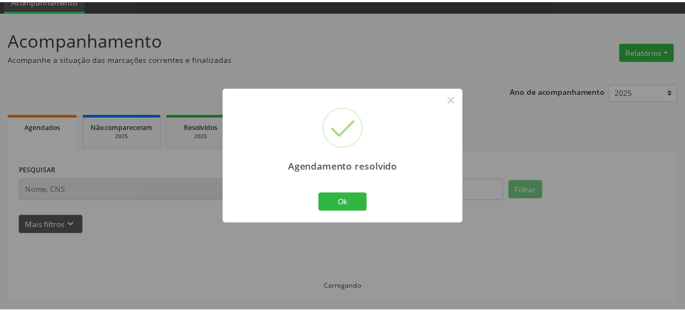
scroll to position [48, 0]
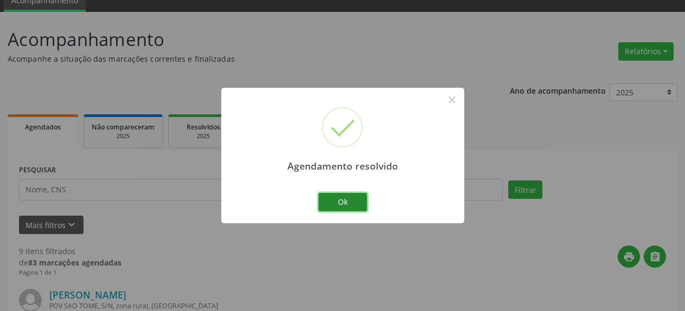
click at [345, 208] on button "Ok" at bounding box center [343, 202] width 49 height 18
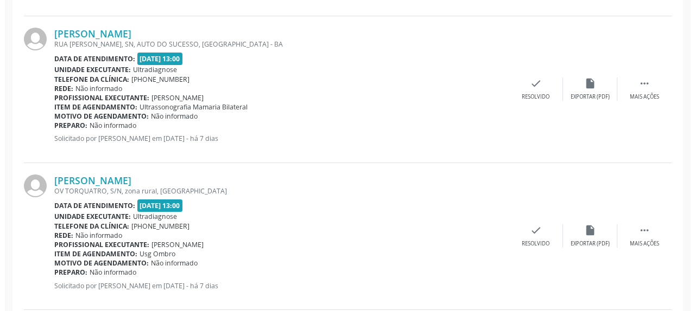
scroll to position [933, 0]
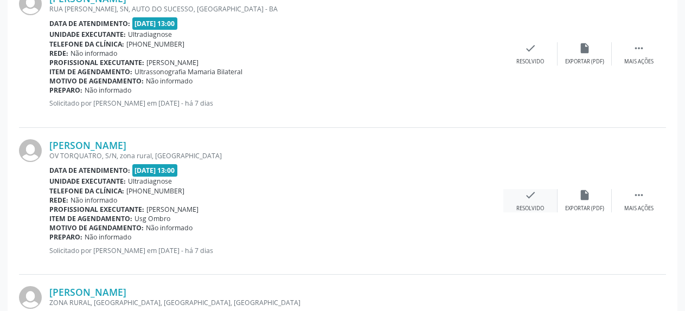
click at [525, 196] on icon "check" at bounding box center [531, 195] width 12 height 12
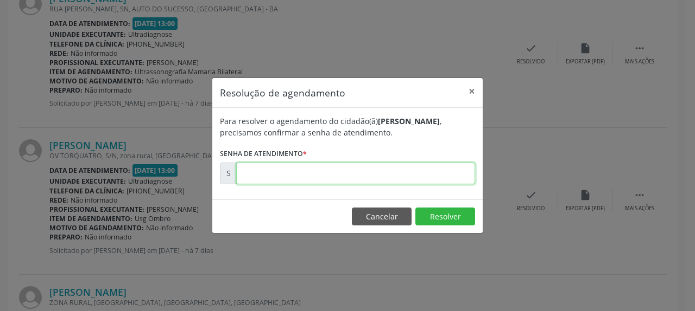
click at [427, 174] on input "text" at bounding box center [355, 174] width 239 height 22
type input "00173201"
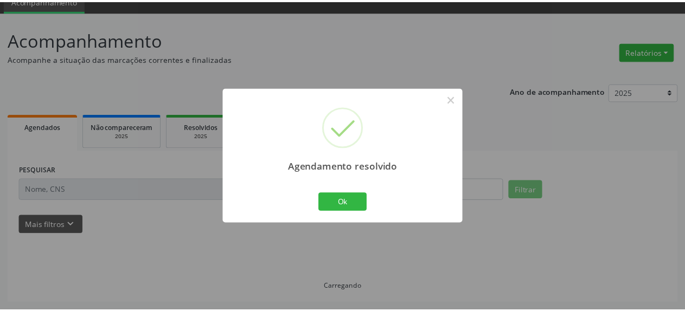
scroll to position [48, 0]
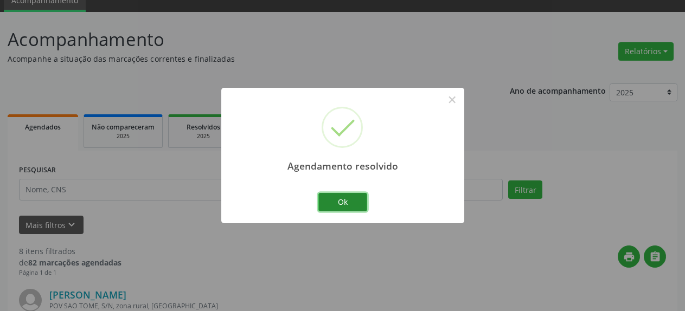
click at [340, 201] on button "Ok" at bounding box center [343, 202] width 49 height 18
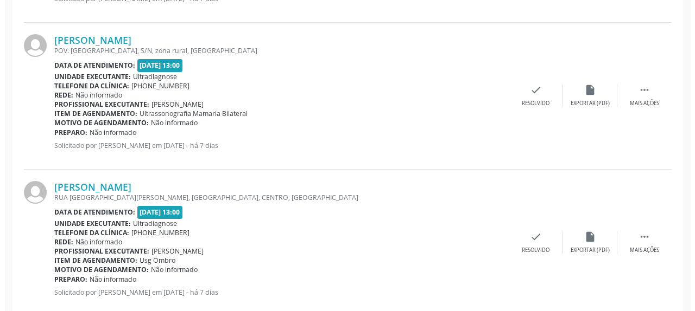
scroll to position [1209, 0]
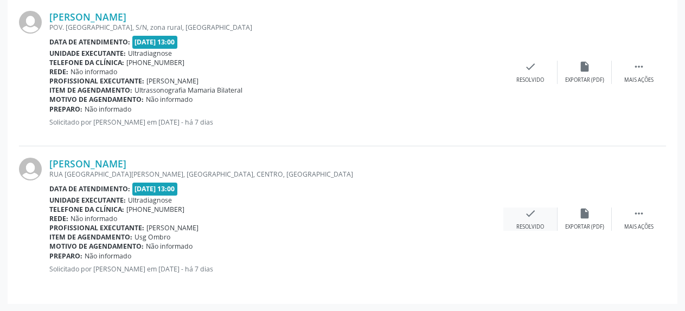
click at [531, 215] on icon "check" at bounding box center [531, 214] width 12 height 12
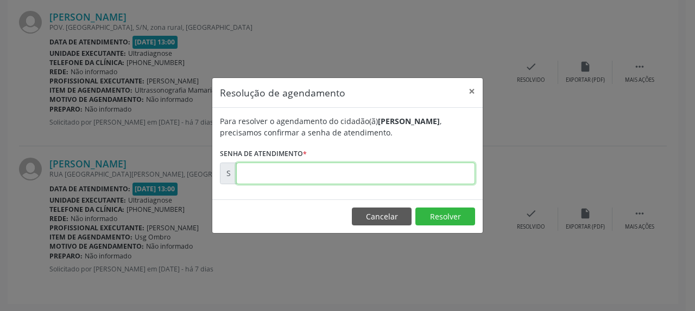
click at [387, 182] on input "text" at bounding box center [355, 174] width 239 height 22
type input "00173206"
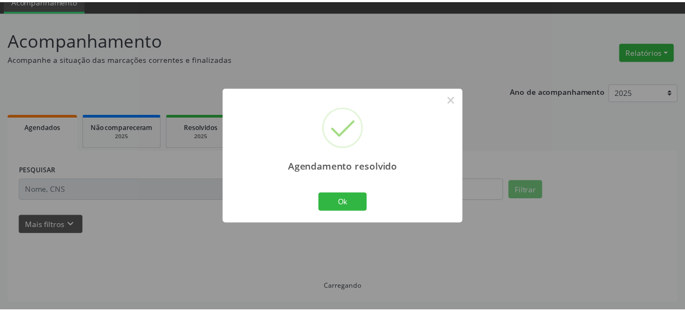
scroll to position [48, 0]
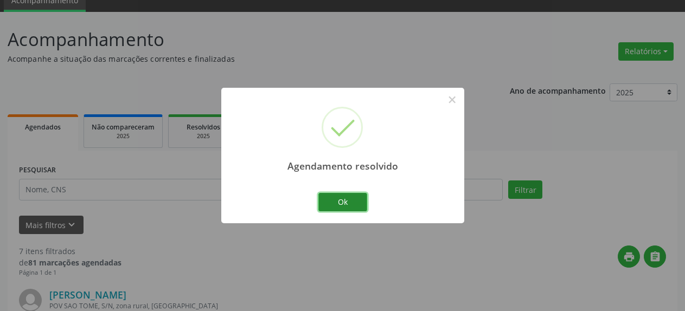
click at [348, 200] on button "Ok" at bounding box center [343, 202] width 49 height 18
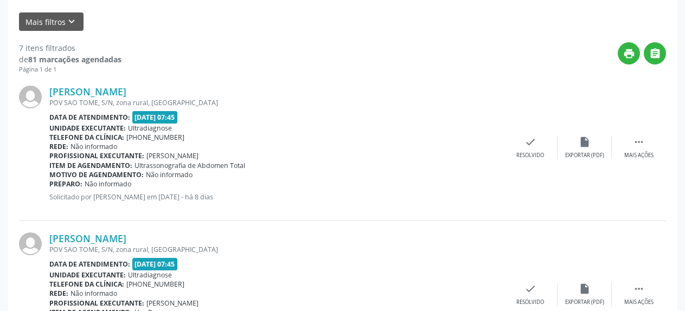
scroll to position [269, 0]
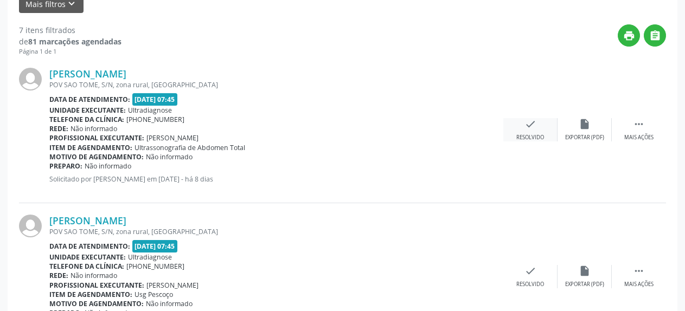
click at [526, 127] on icon "check" at bounding box center [531, 124] width 12 height 12
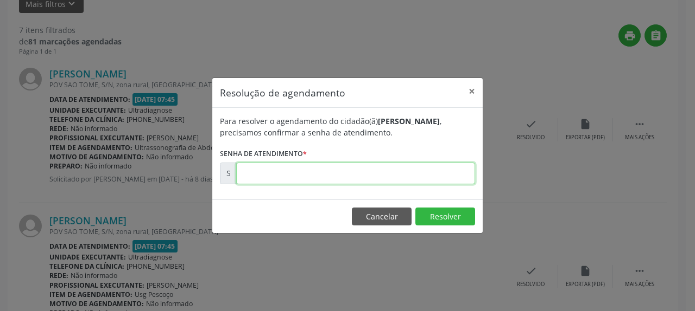
click at [383, 177] on input "text" at bounding box center [355, 174] width 239 height 22
type input "00172789"
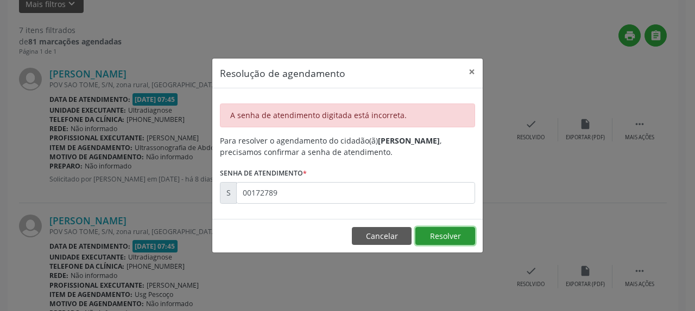
click at [431, 233] on button "Resolver" at bounding box center [445, 236] width 60 height 18
click at [390, 236] on button "Cancelar" at bounding box center [382, 236] width 60 height 18
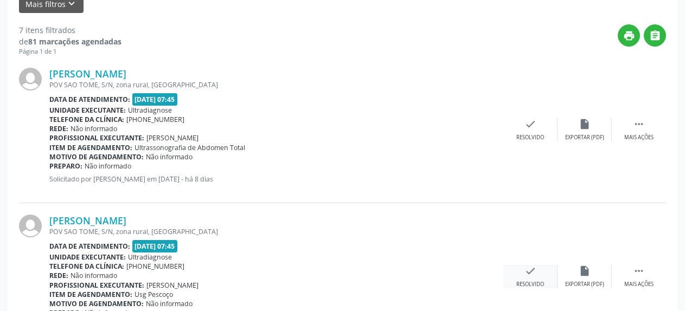
click at [531, 272] on icon "check" at bounding box center [531, 271] width 12 height 12
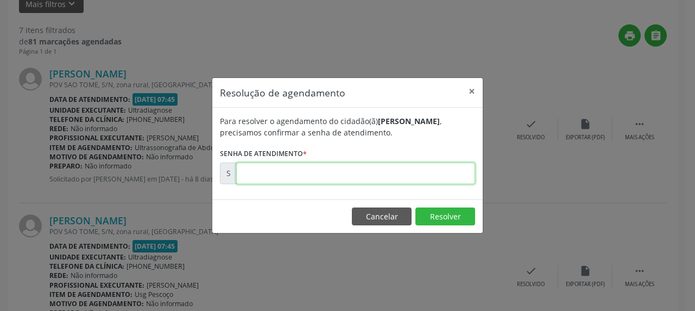
click at [358, 167] on input "text" at bounding box center [355, 174] width 239 height 22
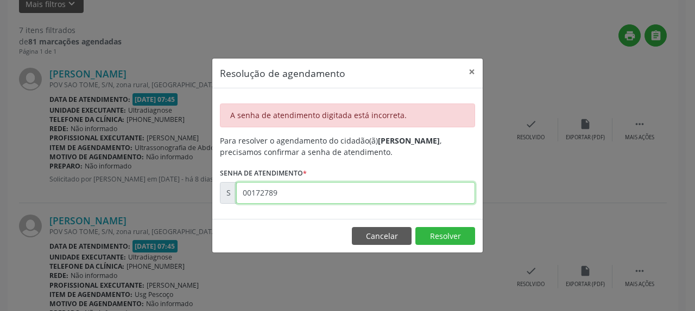
drag, startPoint x: 238, startPoint y: 197, endPoint x: 310, endPoint y: 196, distance: 72.2
click at [310, 196] on input "00172789" at bounding box center [355, 193] width 239 height 22
type input "00172790"
drag, startPoint x: 239, startPoint y: 193, endPoint x: 295, endPoint y: 196, distance: 55.4
click at [295, 196] on input "00172790" at bounding box center [355, 193] width 239 height 22
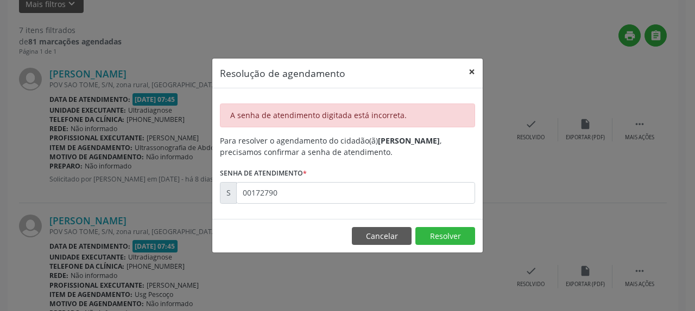
click at [471, 71] on button "×" at bounding box center [472, 72] width 22 height 27
